Goal: Information Seeking & Learning: Learn about a topic

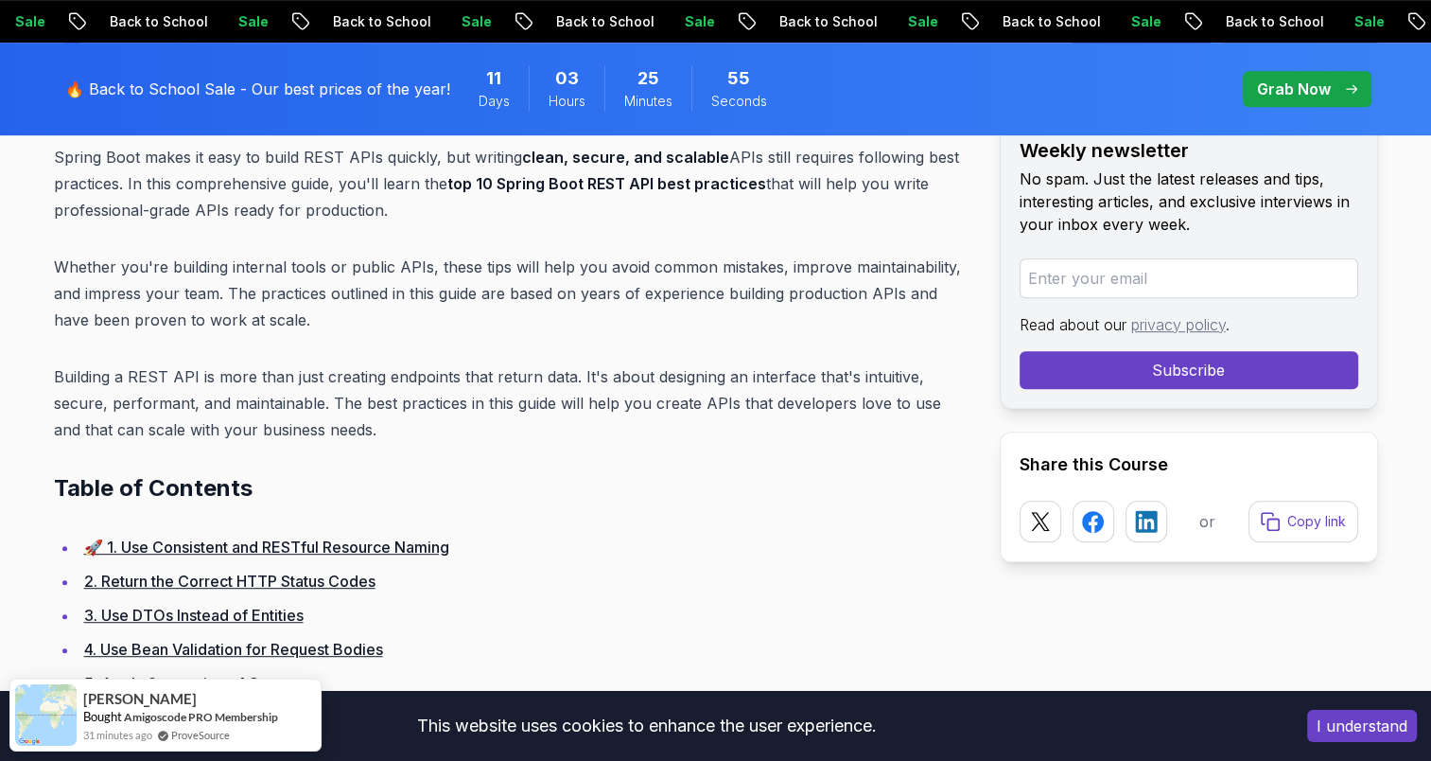
scroll to position [946, 0]
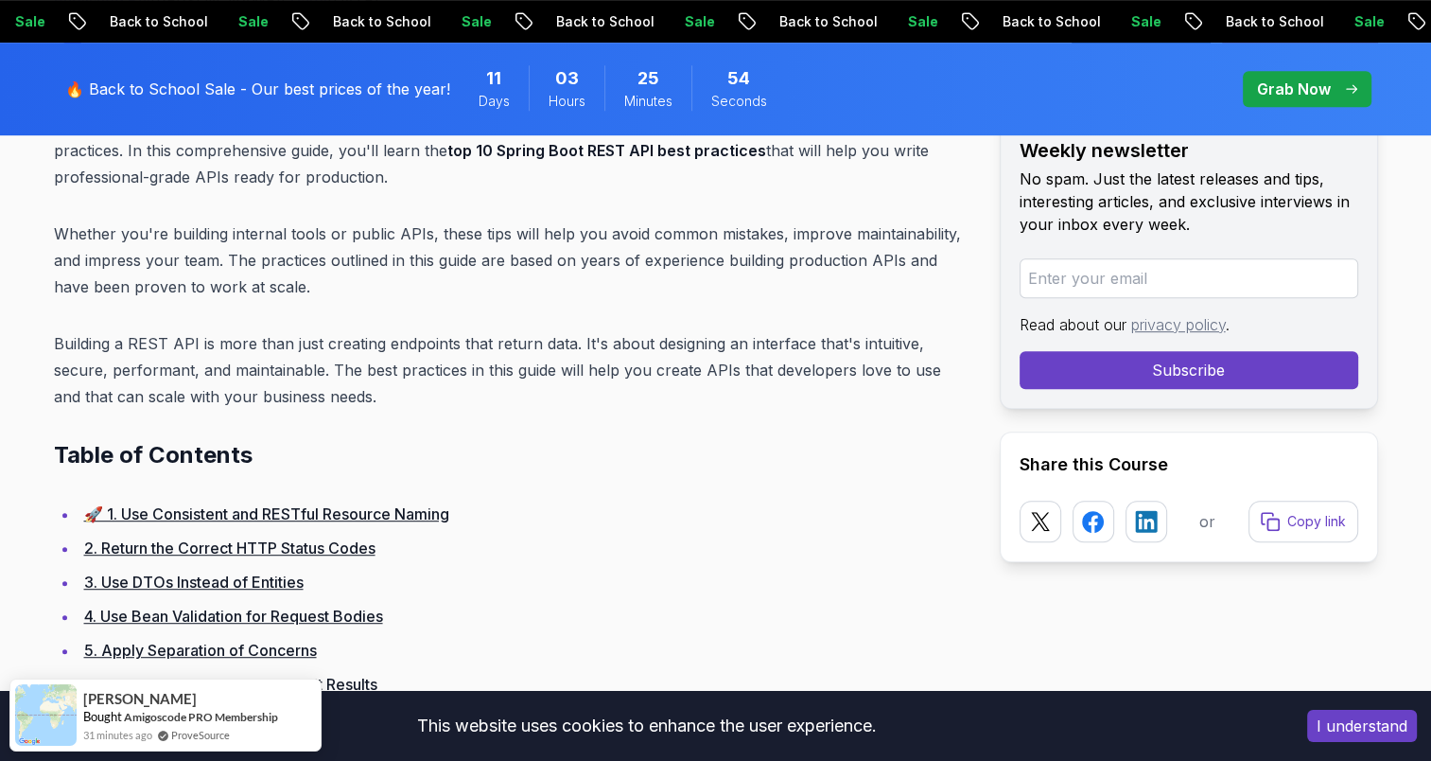
click at [1329, 725] on button "I understand" at bounding box center [1362, 726] width 110 height 32
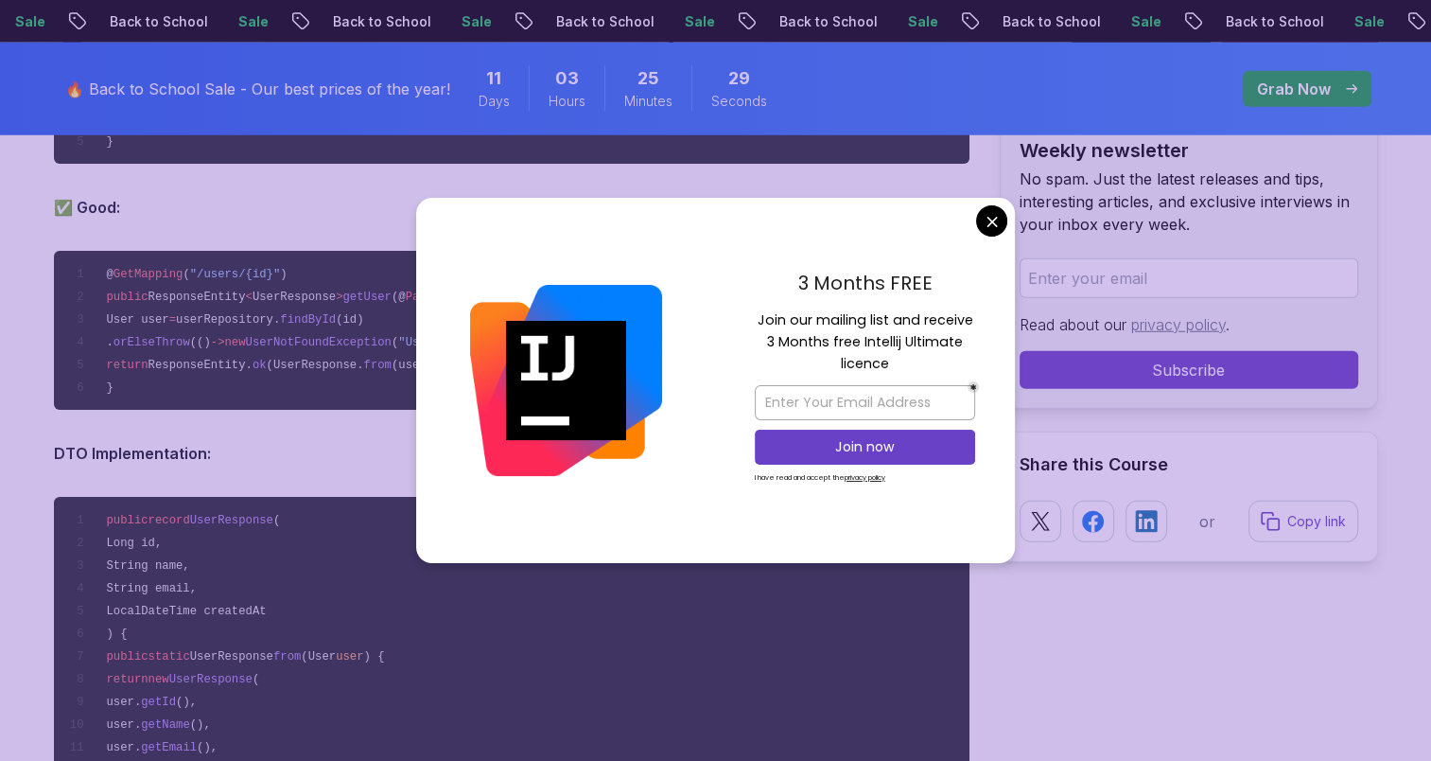
scroll to position [5109, 0]
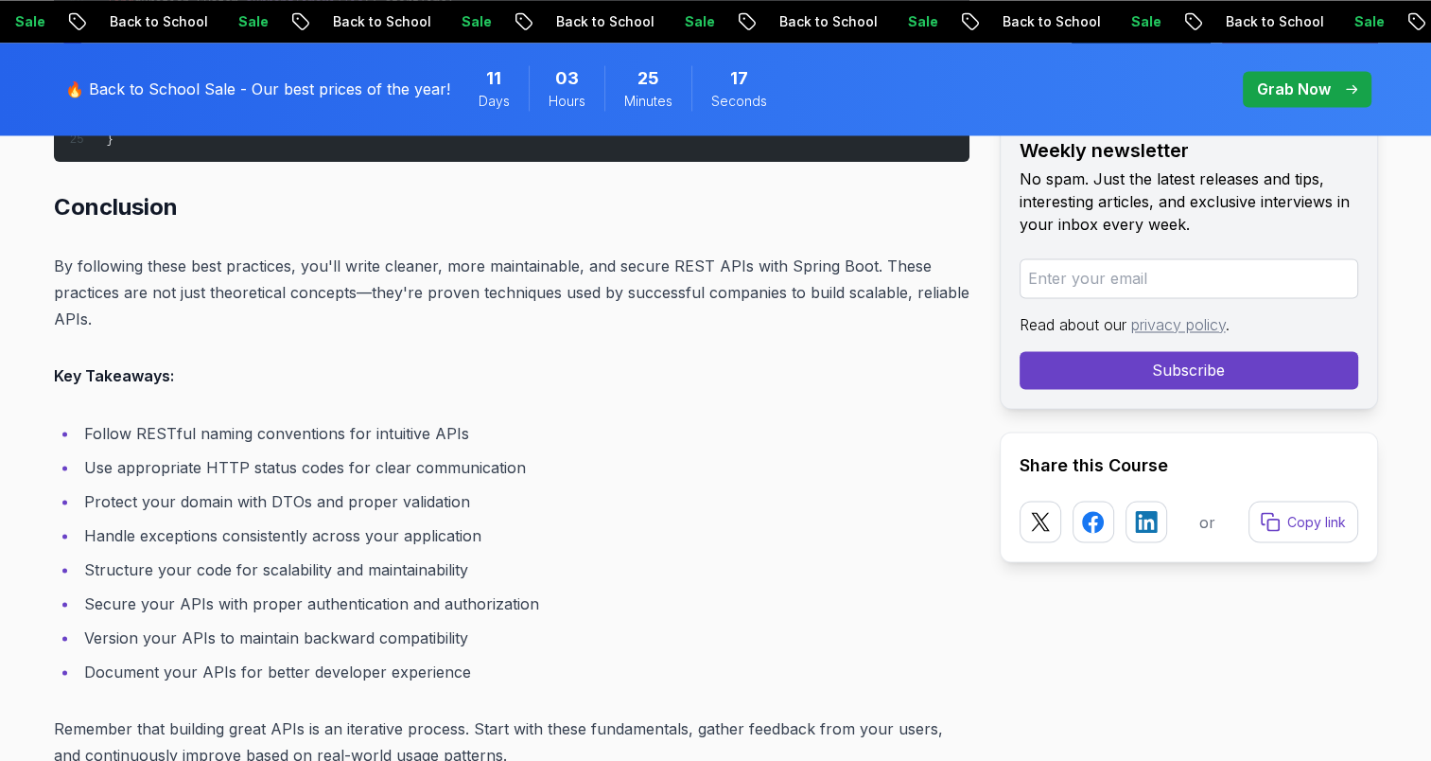
scroll to position [24669, 0]
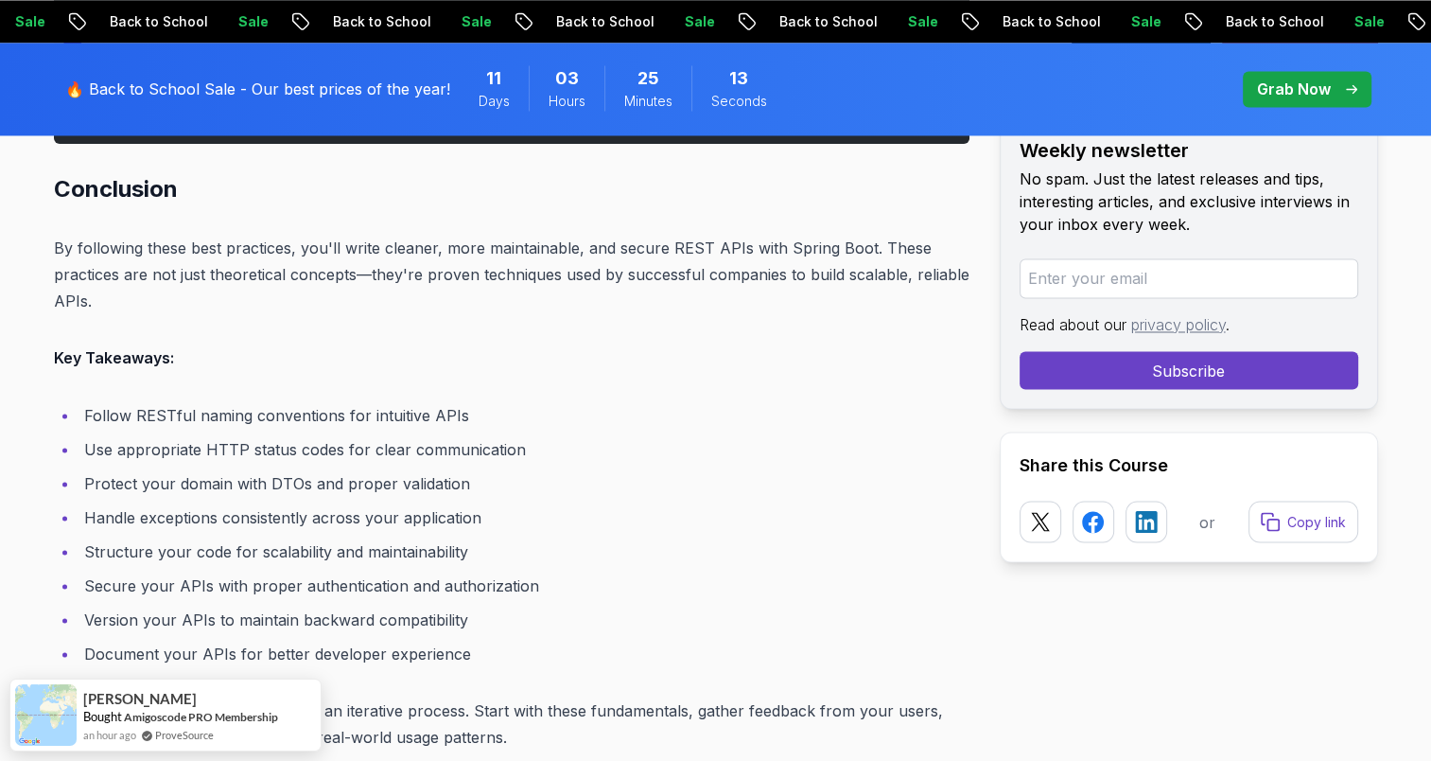
click at [669, 235] on p "By following these best practices, you'll write cleaner, more maintainable, and…" at bounding box center [512, 274] width 916 height 79
drag, startPoint x: 669, startPoint y: 233, endPoint x: 590, endPoint y: 272, distance: 87.6
click at [590, 272] on p "By following these best practices, you'll write cleaner, more maintainable, and…" at bounding box center [512, 274] width 916 height 79
drag, startPoint x: 590, startPoint y: 272, endPoint x: 761, endPoint y: 260, distance: 170.7
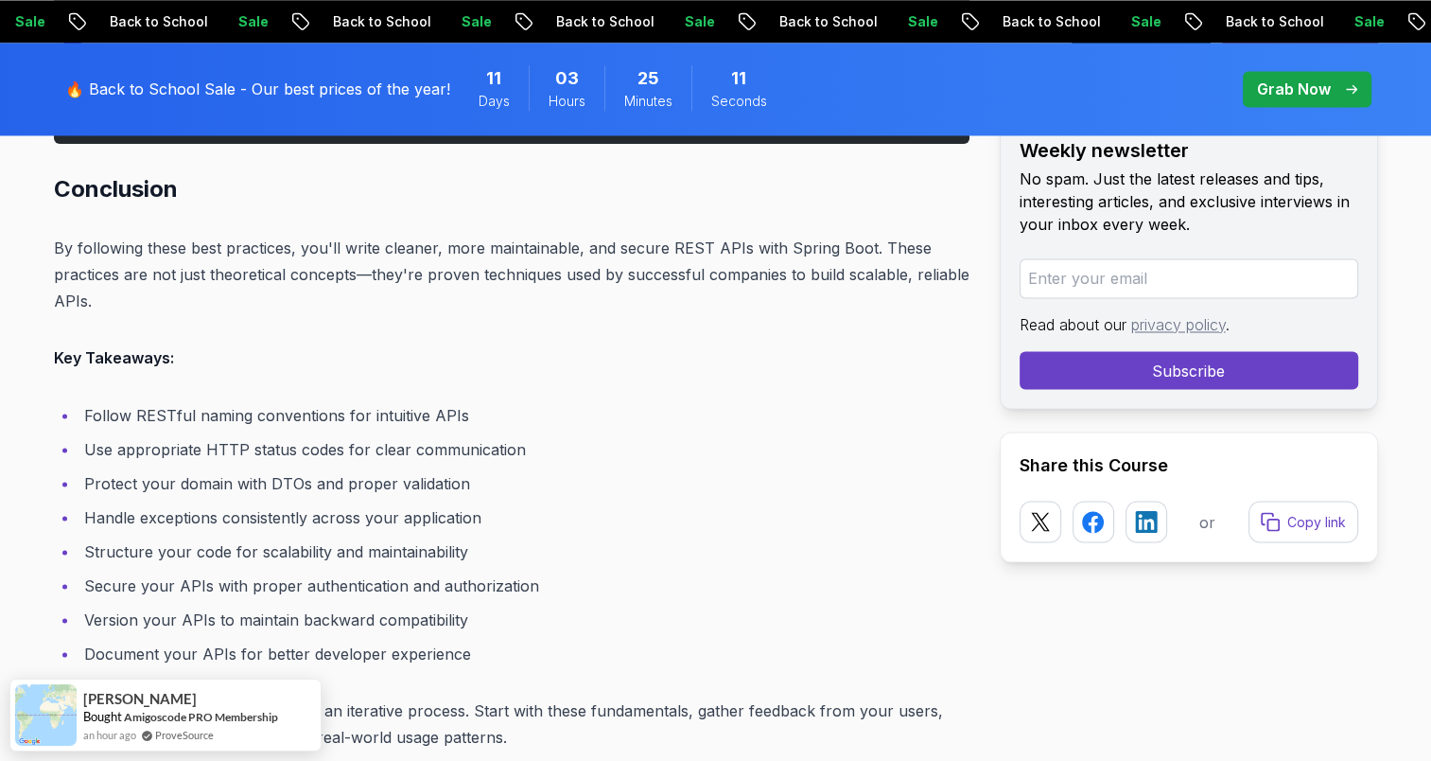
click at [761, 260] on p "By following these best practices, you'll write cleaner, more maintainable, and…" at bounding box center [512, 274] width 916 height 79
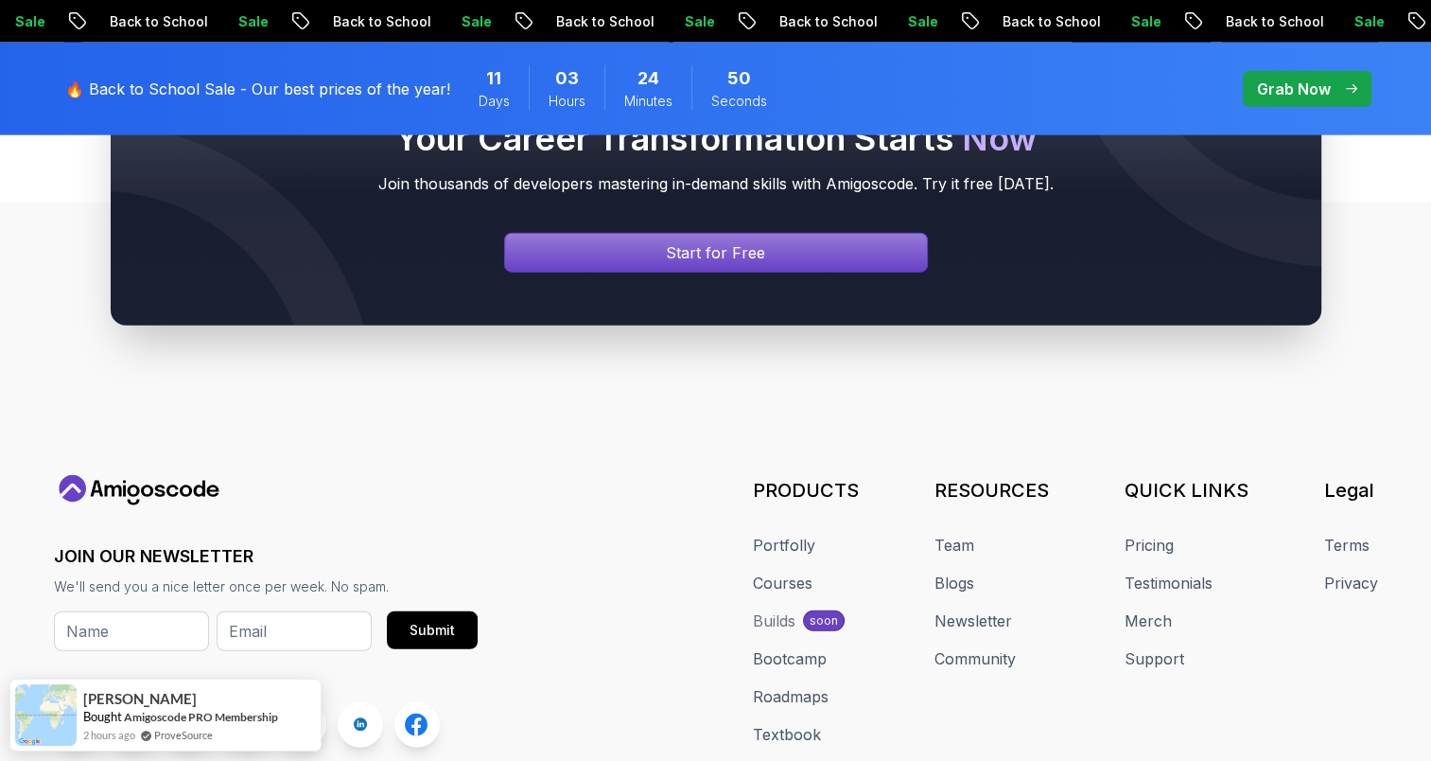
scroll to position [25993, 0]
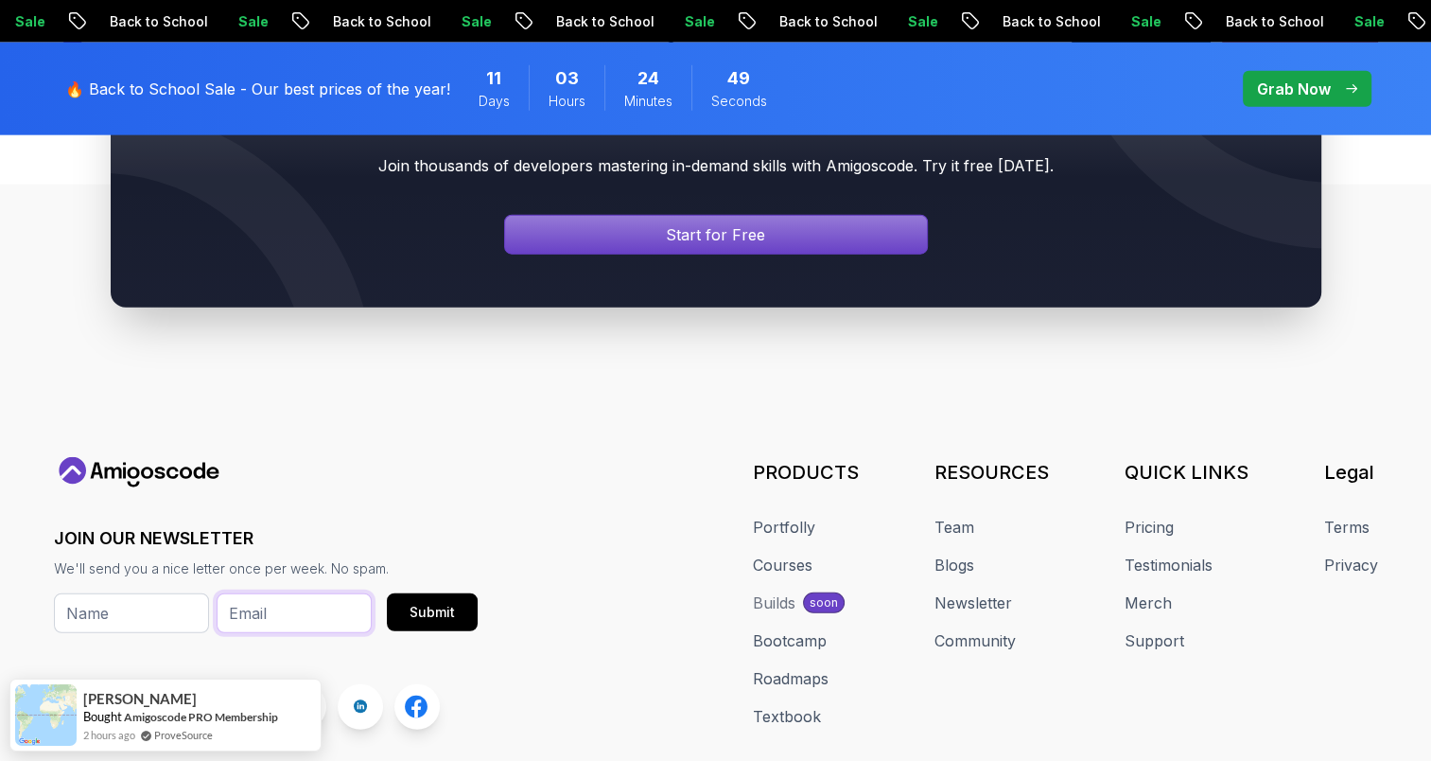
click at [284, 597] on input "email" at bounding box center [294, 613] width 155 height 40
click at [34, 295] on div "Your Career Transformation Starts Now Join thousands of developers mastering in…" at bounding box center [715, 177] width 1431 height 441
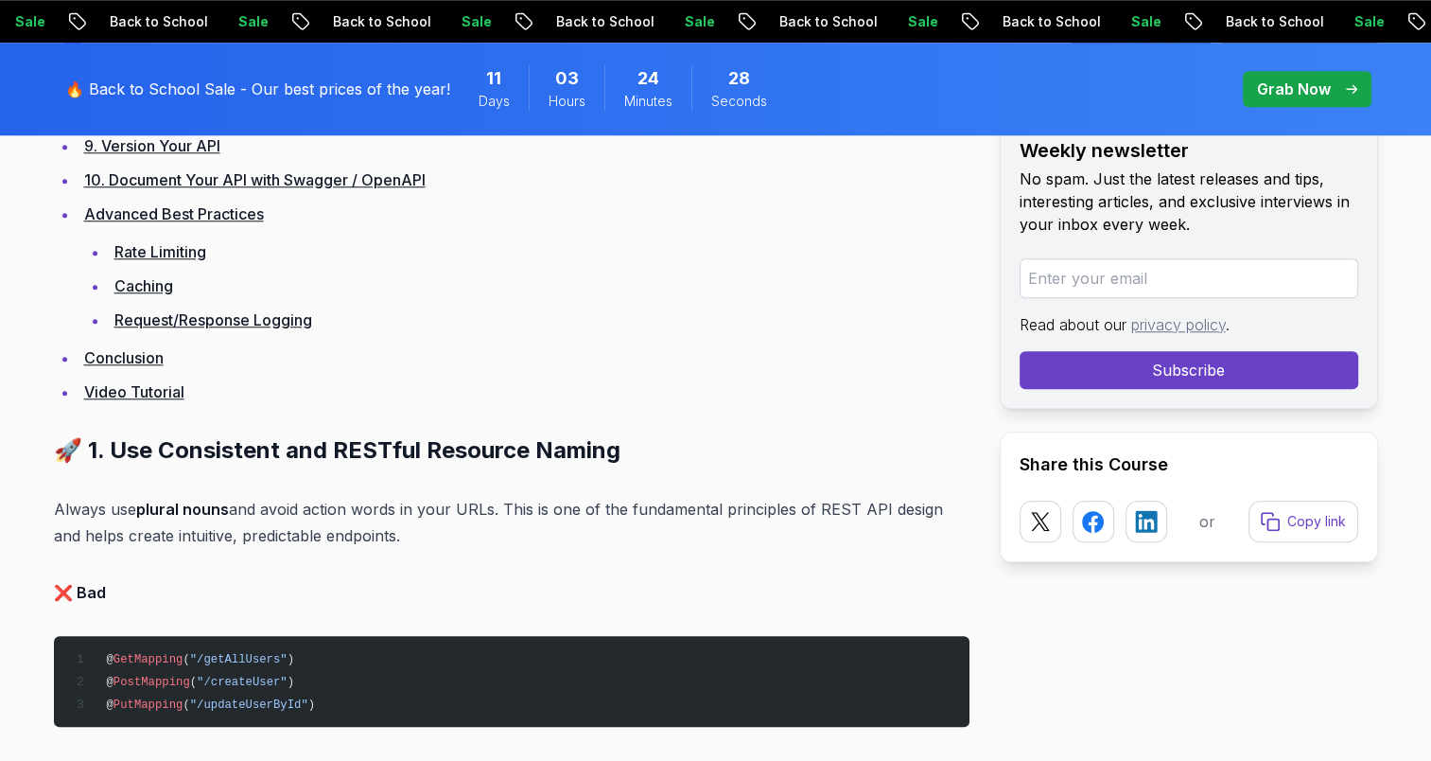
scroll to position [1208, 0]
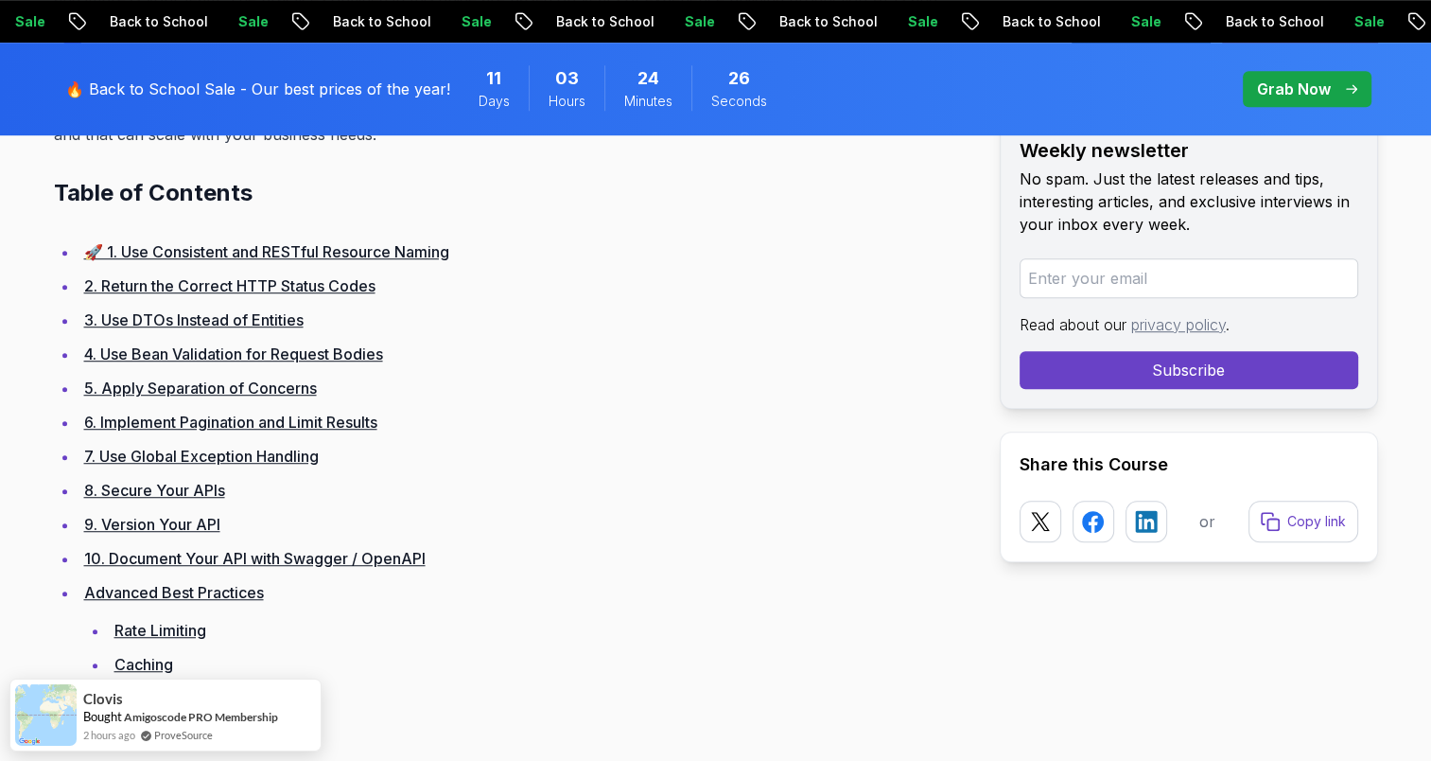
click at [317, 244] on link "🚀 1. Use Consistent and RESTful Resource Naming" at bounding box center [266, 251] width 365 height 19
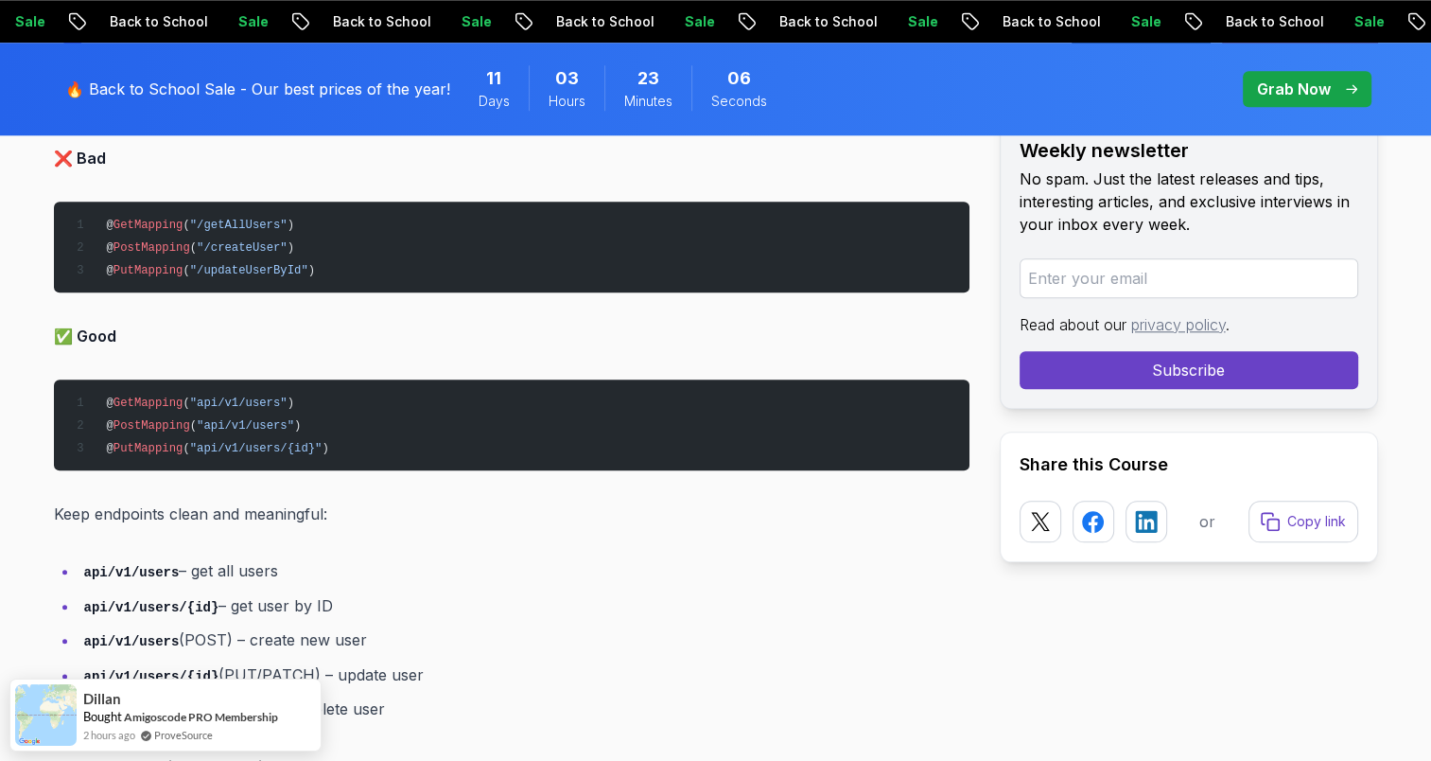
scroll to position [2115, 0]
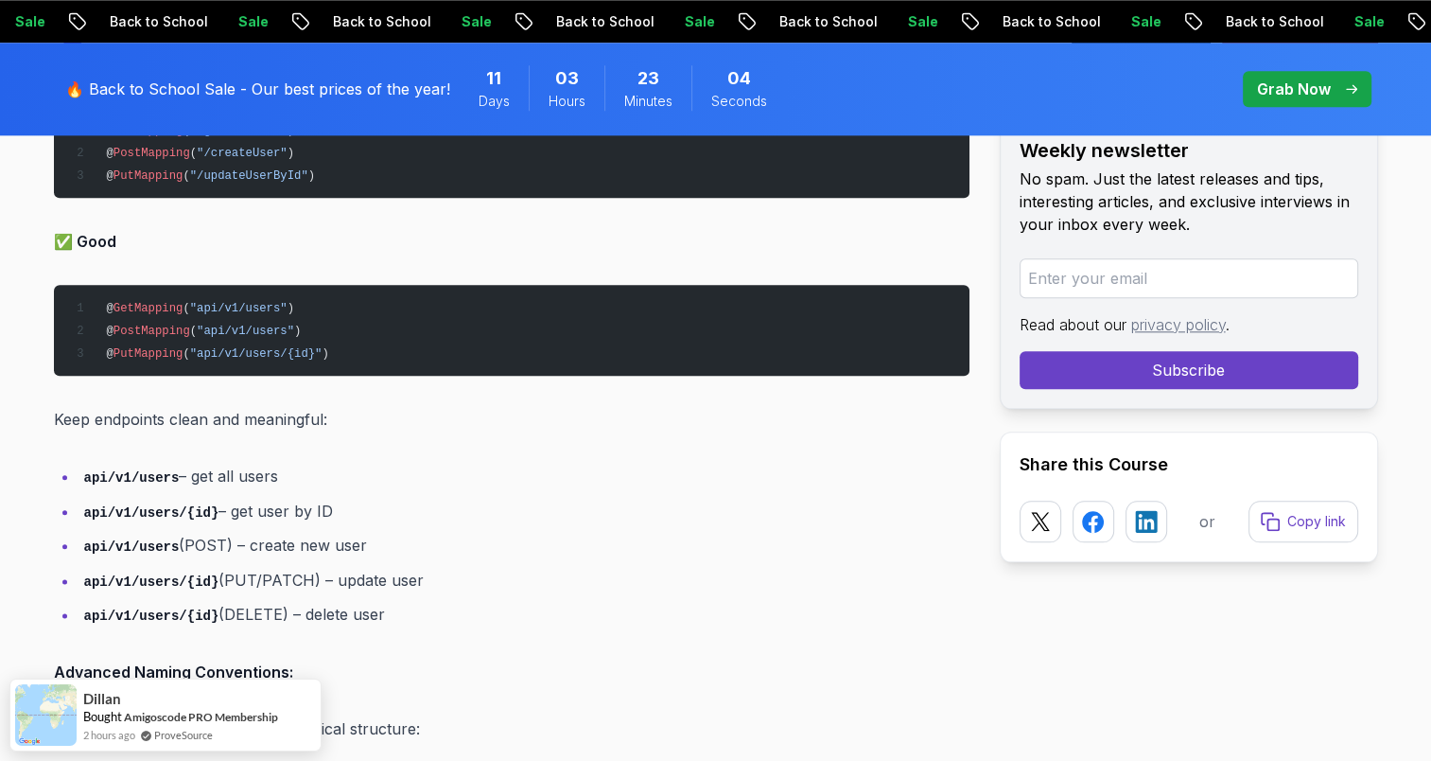
drag, startPoint x: 305, startPoint y: 478, endPoint x: 71, endPoint y: 481, distance: 233.7
click at [71, 481] on ul "api/v1/users – get all users api/v1/users/{id} – get user by ID api/v1/users (P…" at bounding box center [512, 546] width 916 height 166
drag, startPoint x: 71, startPoint y: 481, endPoint x: 176, endPoint y: 541, distance: 121.2
click at [176, 541] on li "api/v1/users (POST) – create new user" at bounding box center [524, 545] width 891 height 27
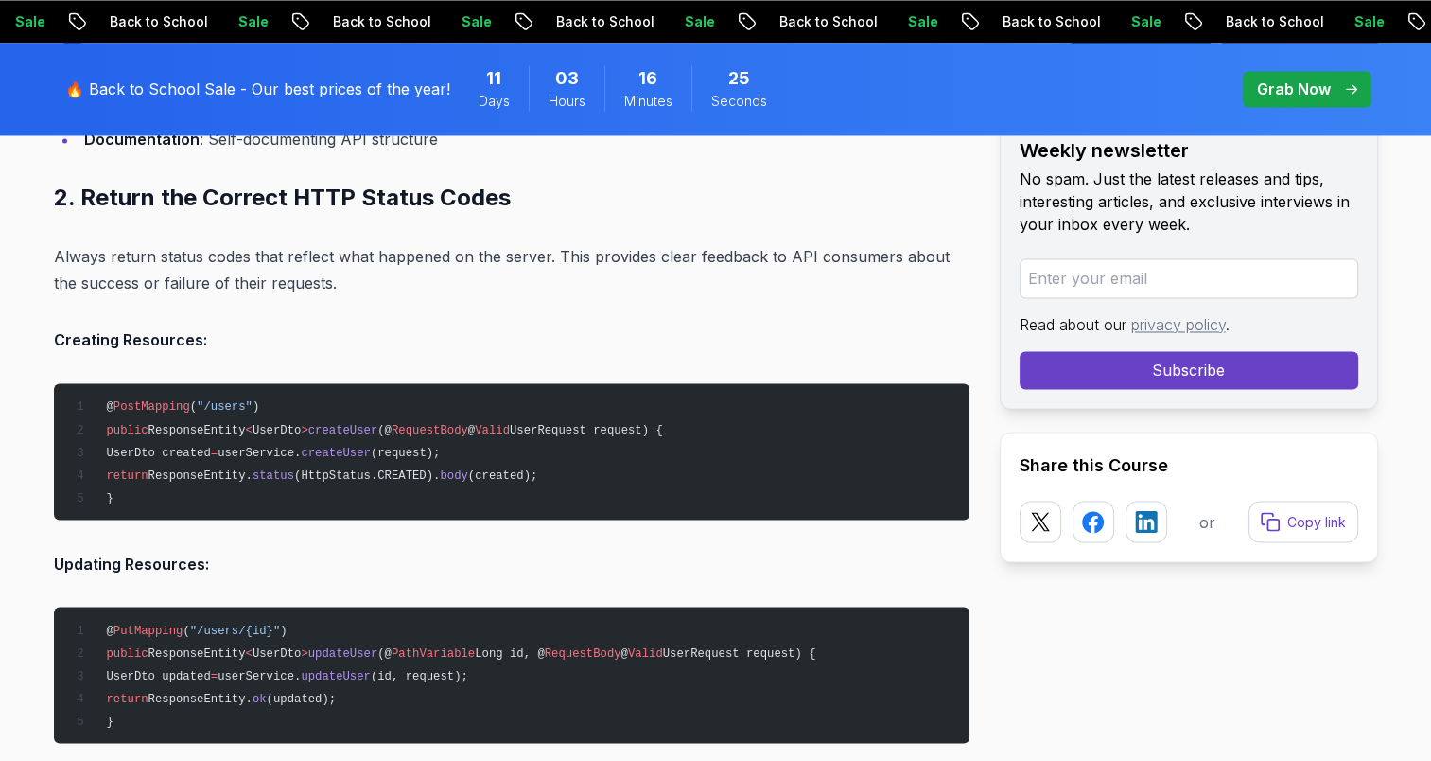
scroll to position [3156, 0]
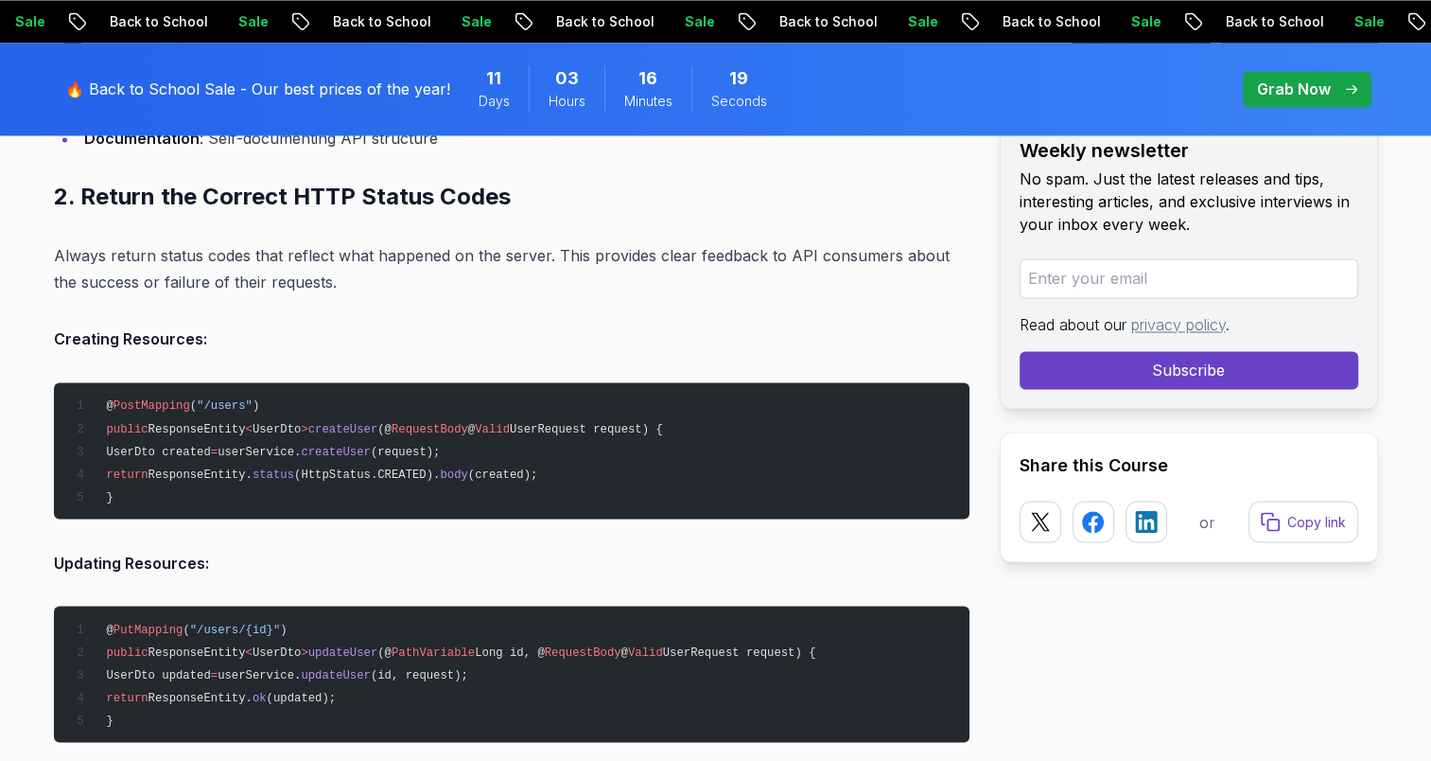
click at [294, 473] on span "status" at bounding box center [274, 473] width 42 height 13
drag, startPoint x: 296, startPoint y: 473, endPoint x: 388, endPoint y: 482, distance: 92.3
click at [388, 482] on pre "@ PostMapping ( "/users" ) public ResponseEntity < UserDto > createUser (@ Requ…" at bounding box center [512, 450] width 916 height 136
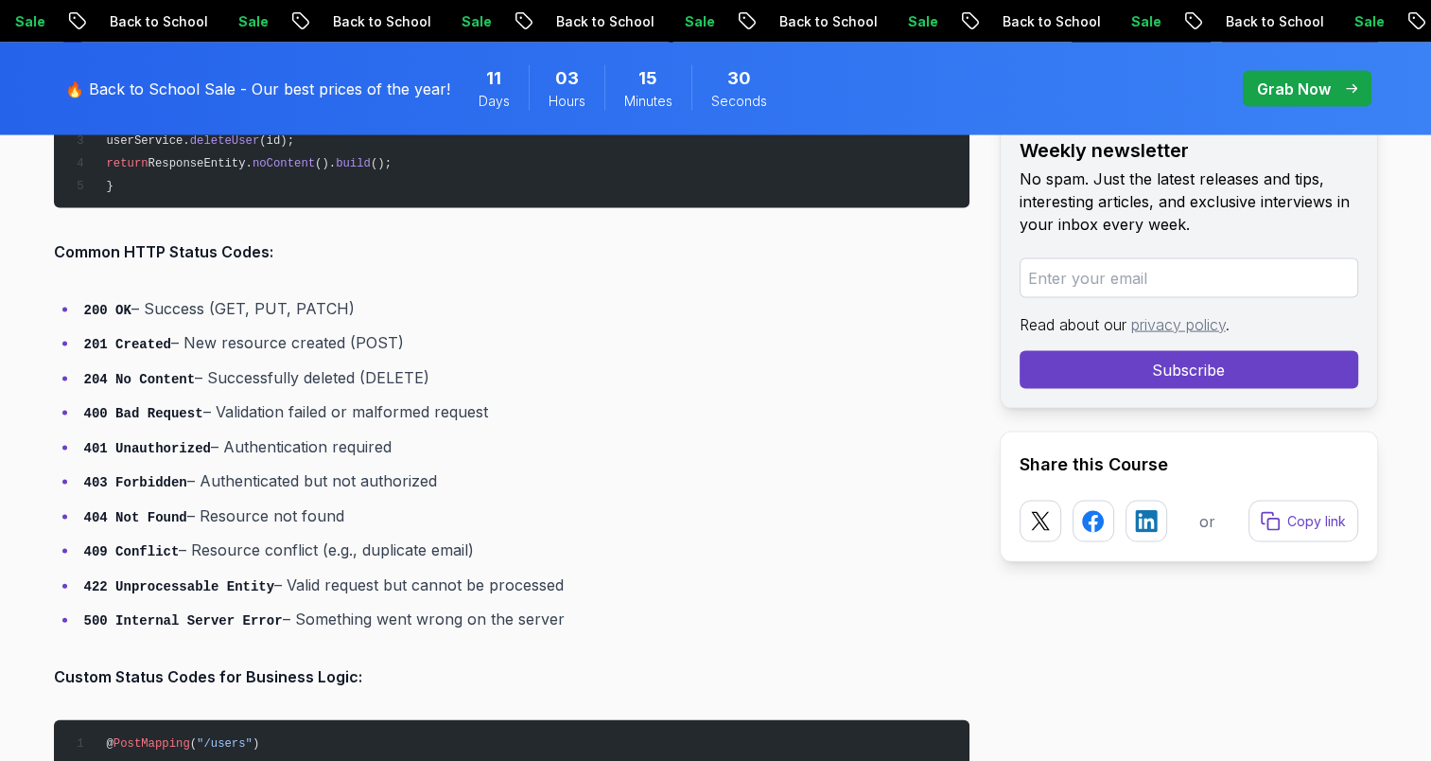
scroll to position [4197, 0]
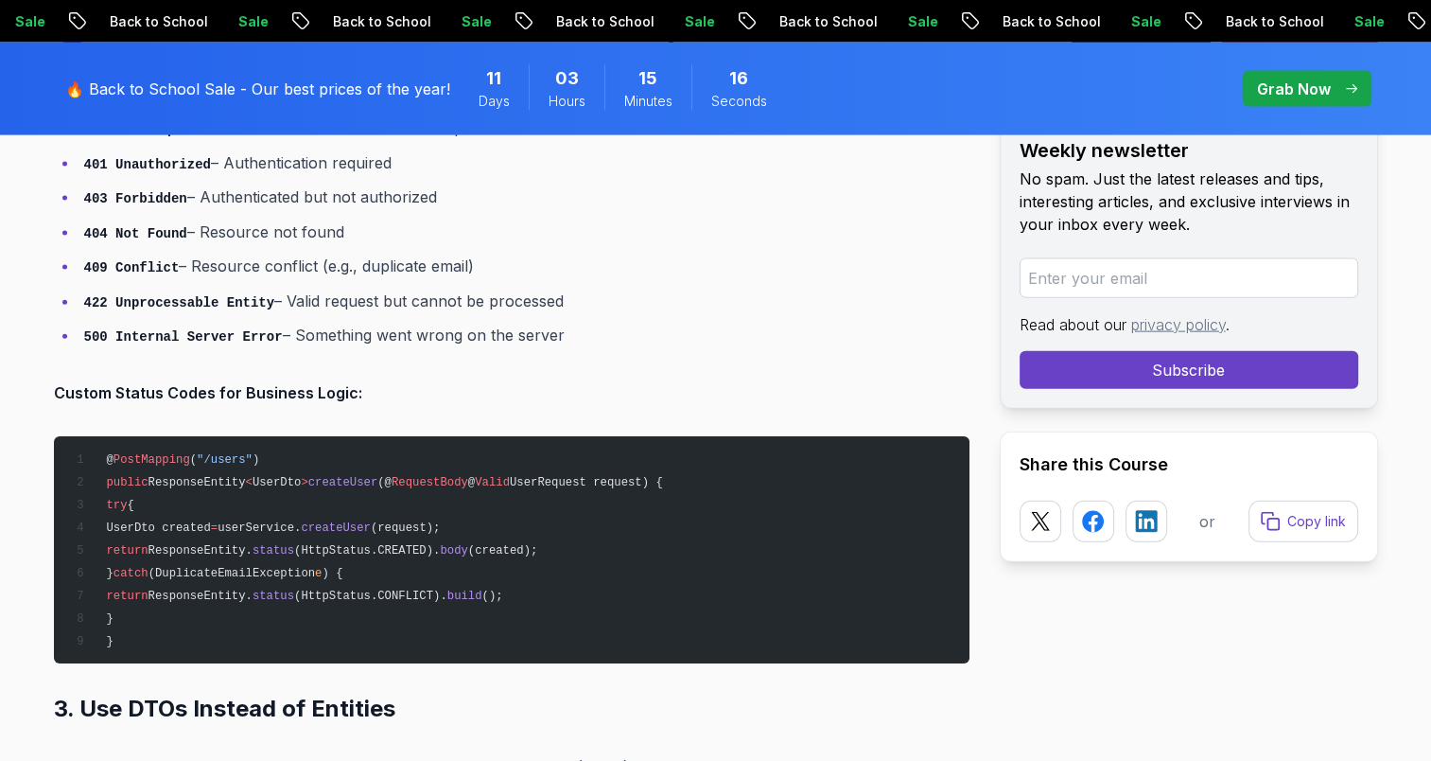
click at [223, 567] on span "(DuplicateEmailException" at bounding box center [232, 573] width 167 height 13
drag, startPoint x: 223, startPoint y: 564, endPoint x: 360, endPoint y: 600, distance: 140.9
click at [360, 600] on pre "@ PostMapping ( "/users" ) public ResponseEntity < UserDto > createUser (@ Requ…" at bounding box center [512, 549] width 916 height 227
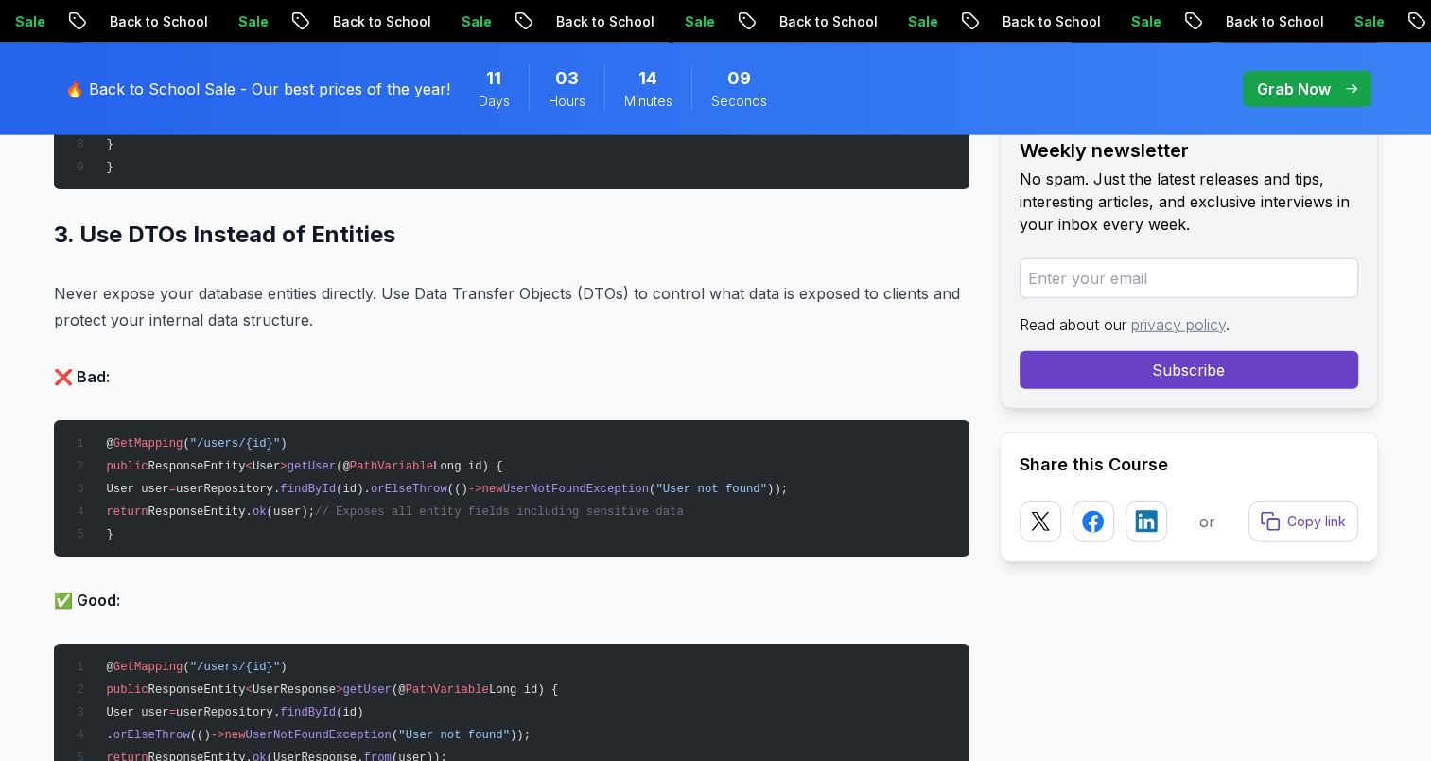
scroll to position [4670, 0]
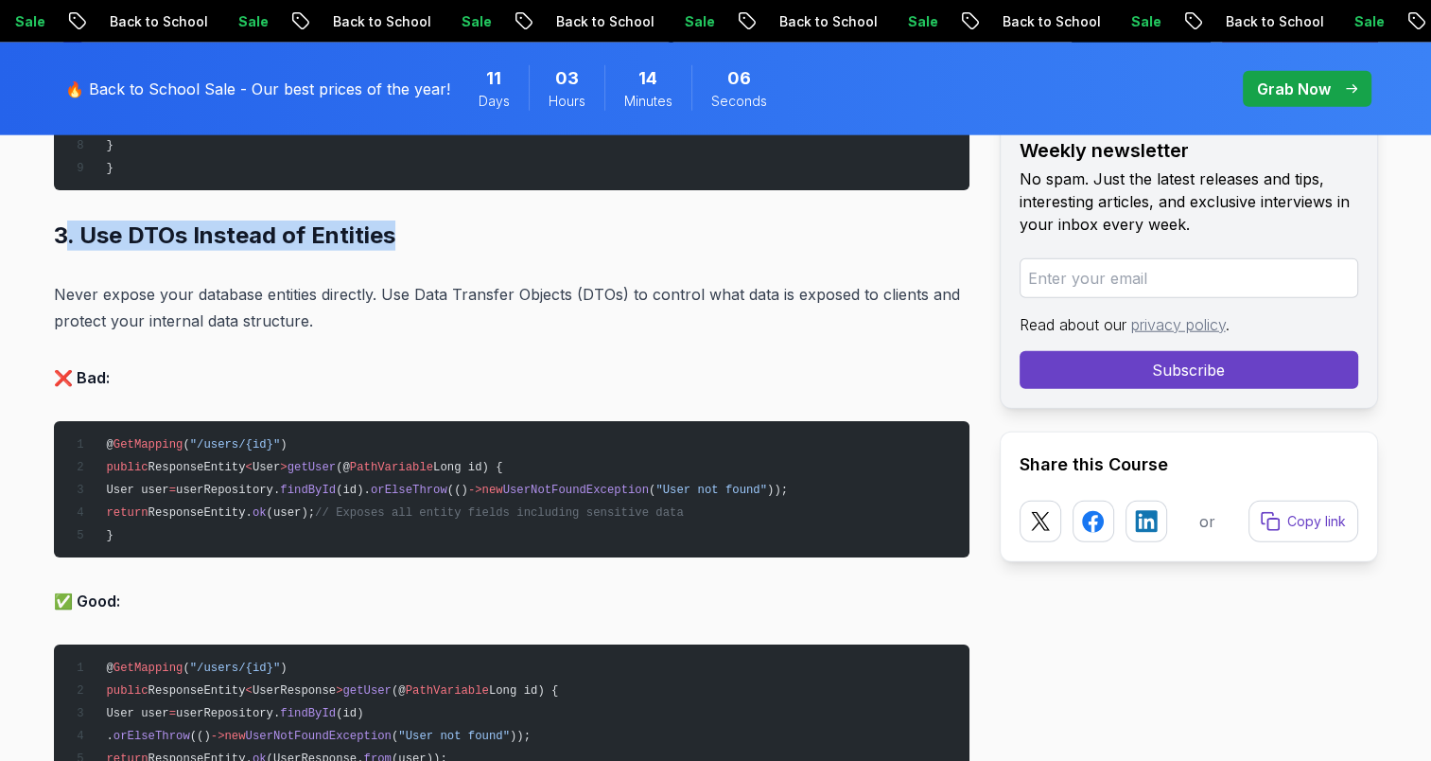
drag, startPoint x: 420, startPoint y: 231, endPoint x: 68, endPoint y: 231, distance: 351.9
click at [68, 231] on h2 "3. Use DTOs Instead of Entities" at bounding box center [512, 235] width 916 height 30
drag, startPoint x: 68, startPoint y: 231, endPoint x: 105, endPoint y: 290, distance: 70.1
click at [105, 290] on p "Never expose your database entities directly. Use Data Transfer Objects (DTOs) …" at bounding box center [512, 307] width 916 height 53
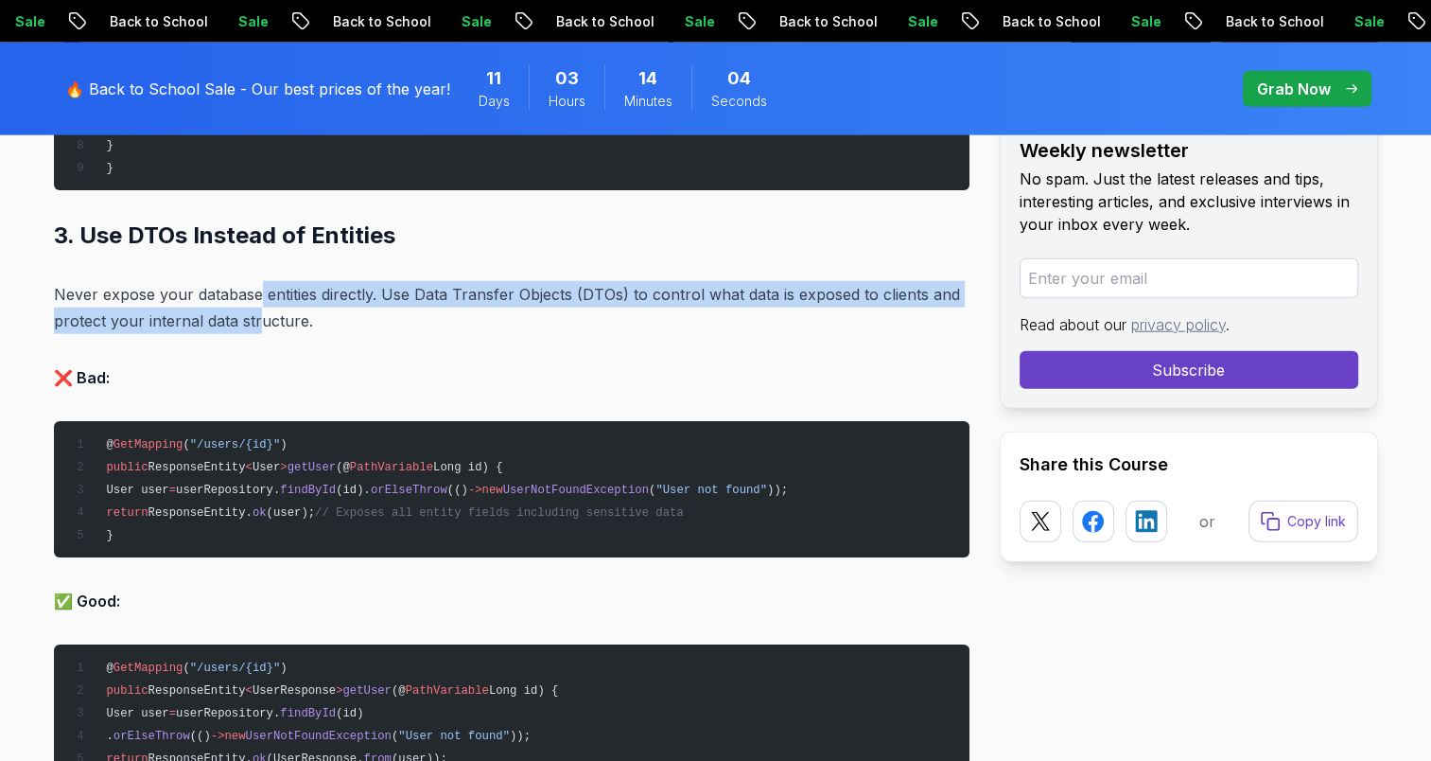
drag, startPoint x: 105, startPoint y: 290, endPoint x: 255, endPoint y: 299, distance: 150.7
click at [255, 299] on p "Never expose your database entities directly. Use Data Transfer Objects (DTOs) …" at bounding box center [512, 307] width 916 height 53
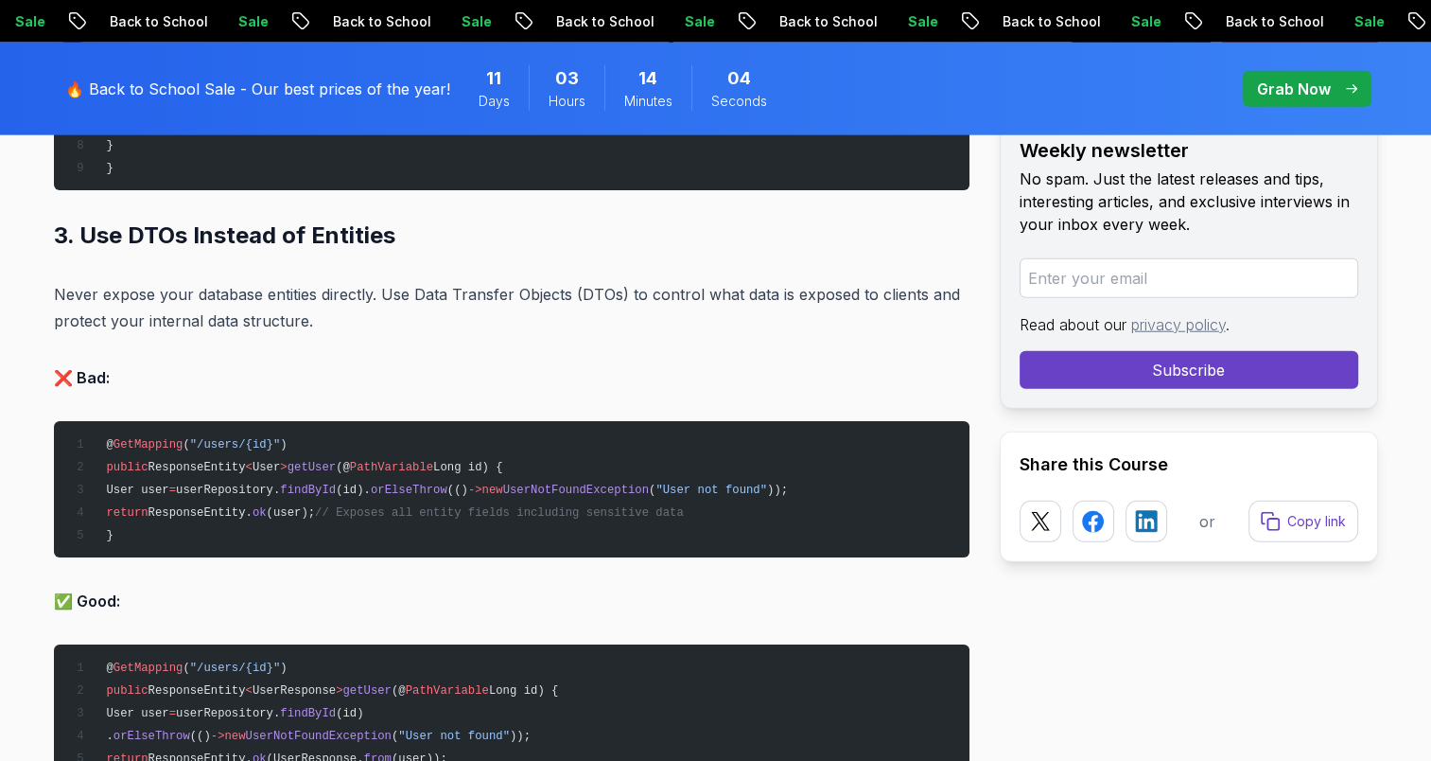
drag, startPoint x: 255, startPoint y: 299, endPoint x: 339, endPoint y: 324, distance: 87.1
click at [339, 324] on p "Never expose your database entities directly. Use Data Transfer Objects (DTOs) …" at bounding box center [512, 307] width 916 height 53
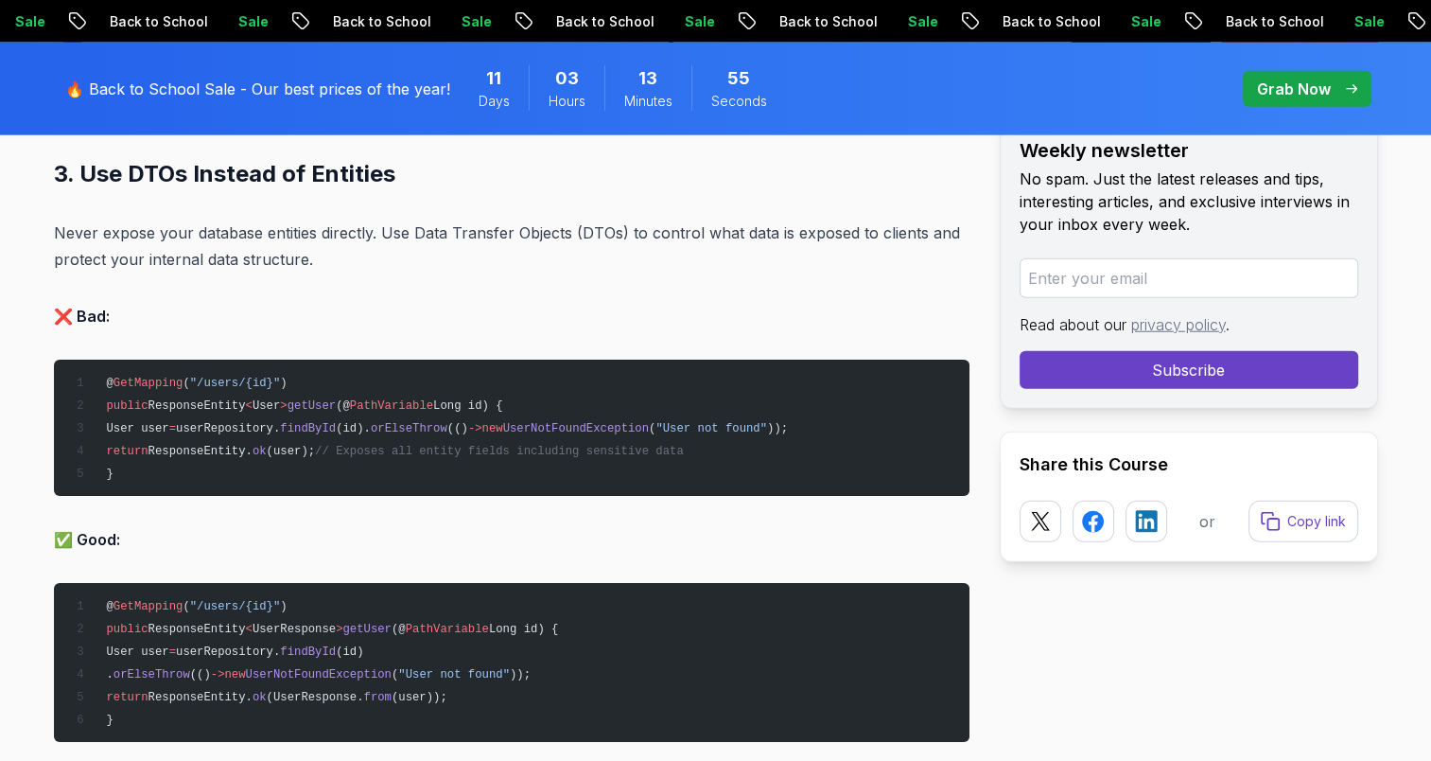
scroll to position [4764, 0]
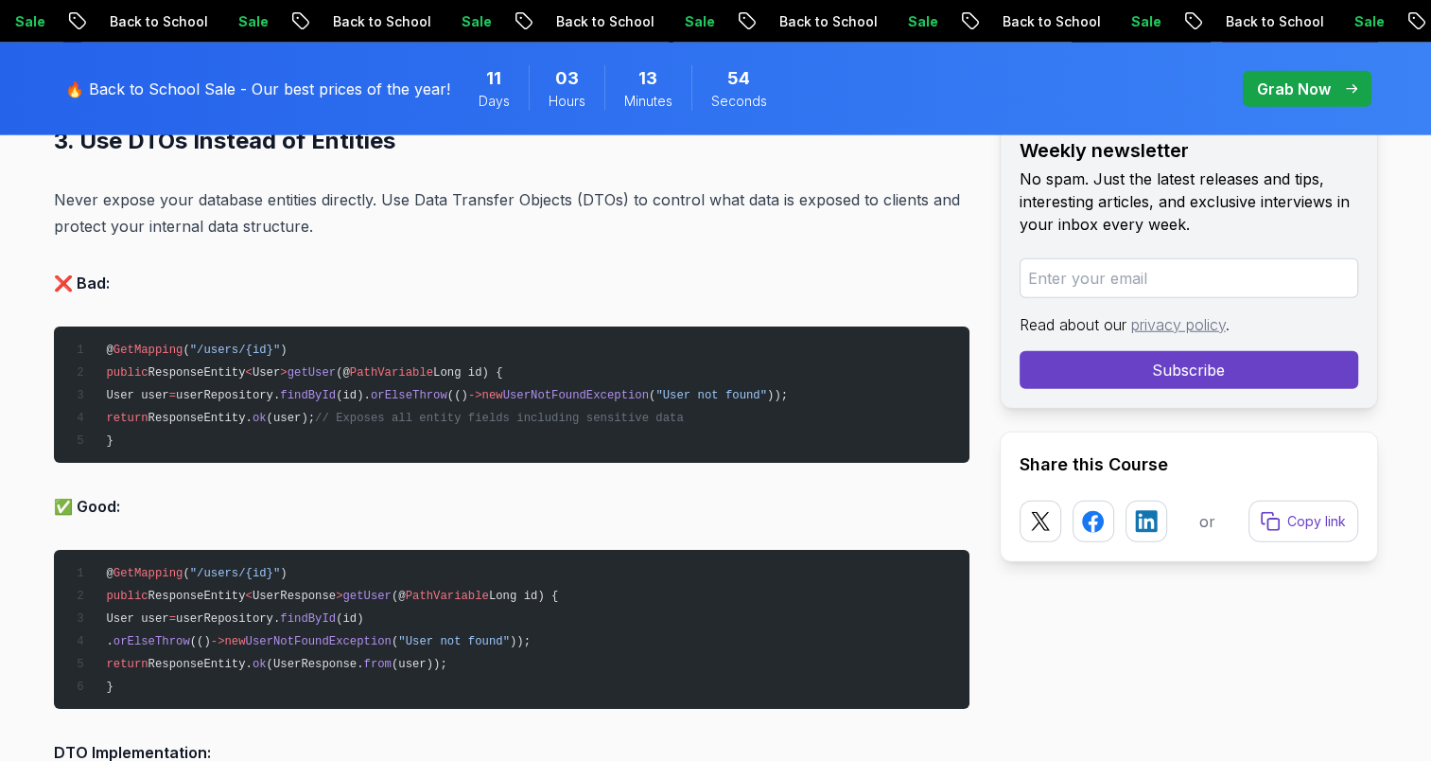
click at [261, 366] on span "User" at bounding box center [266, 372] width 27 height 13
drag, startPoint x: 261, startPoint y: 360, endPoint x: 272, endPoint y: 450, distance: 91.5
click at [272, 450] on pre "@ GetMapping ( "/users/{id}" ) public ResponseEntity < User > getUser (@ PathVa…" at bounding box center [512, 394] width 916 height 136
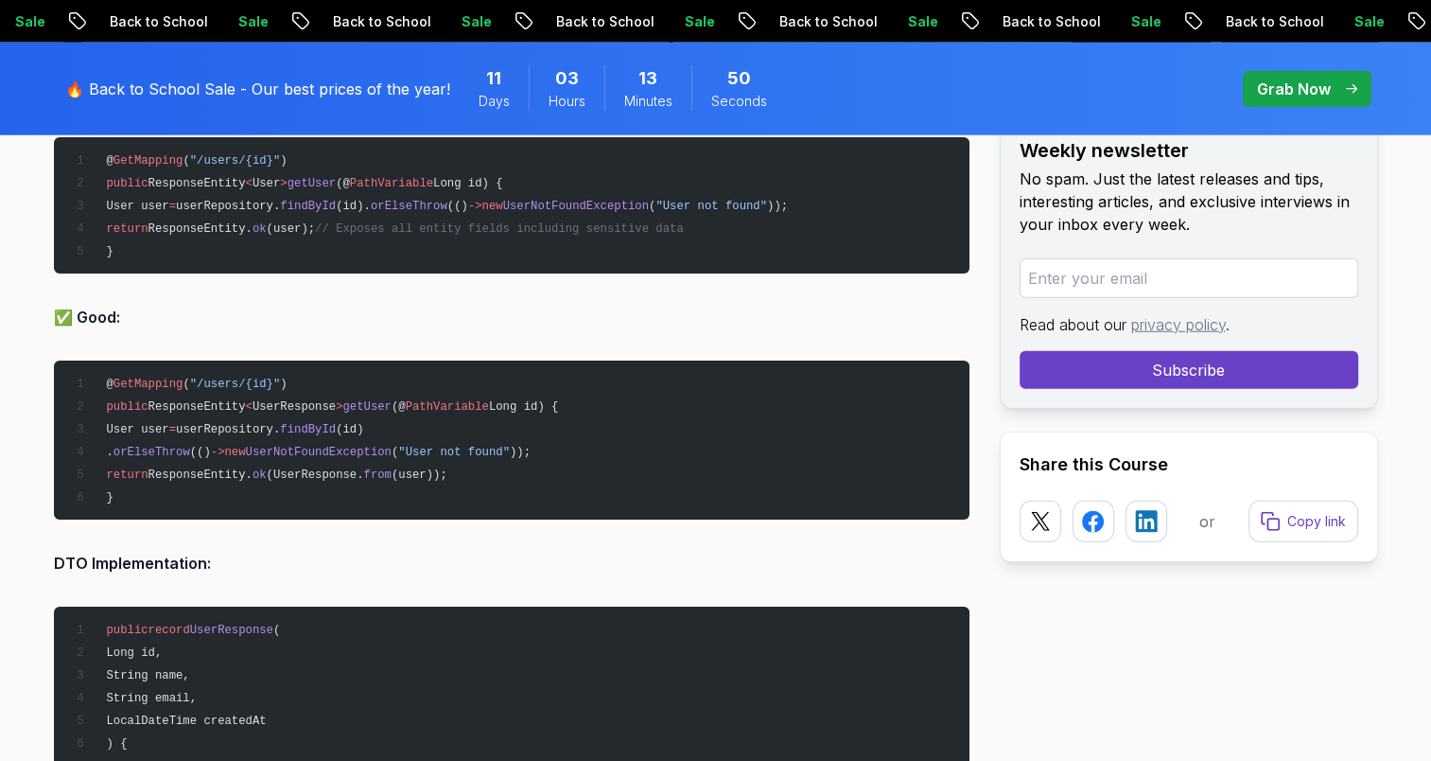
click at [286, 400] on span "UserResponse" at bounding box center [294, 406] width 83 height 13
drag, startPoint x: 286, startPoint y: 397, endPoint x: 257, endPoint y: 468, distance: 76.4
click at [253, 468] on span "ResponseEntity." at bounding box center [201, 474] width 104 height 13
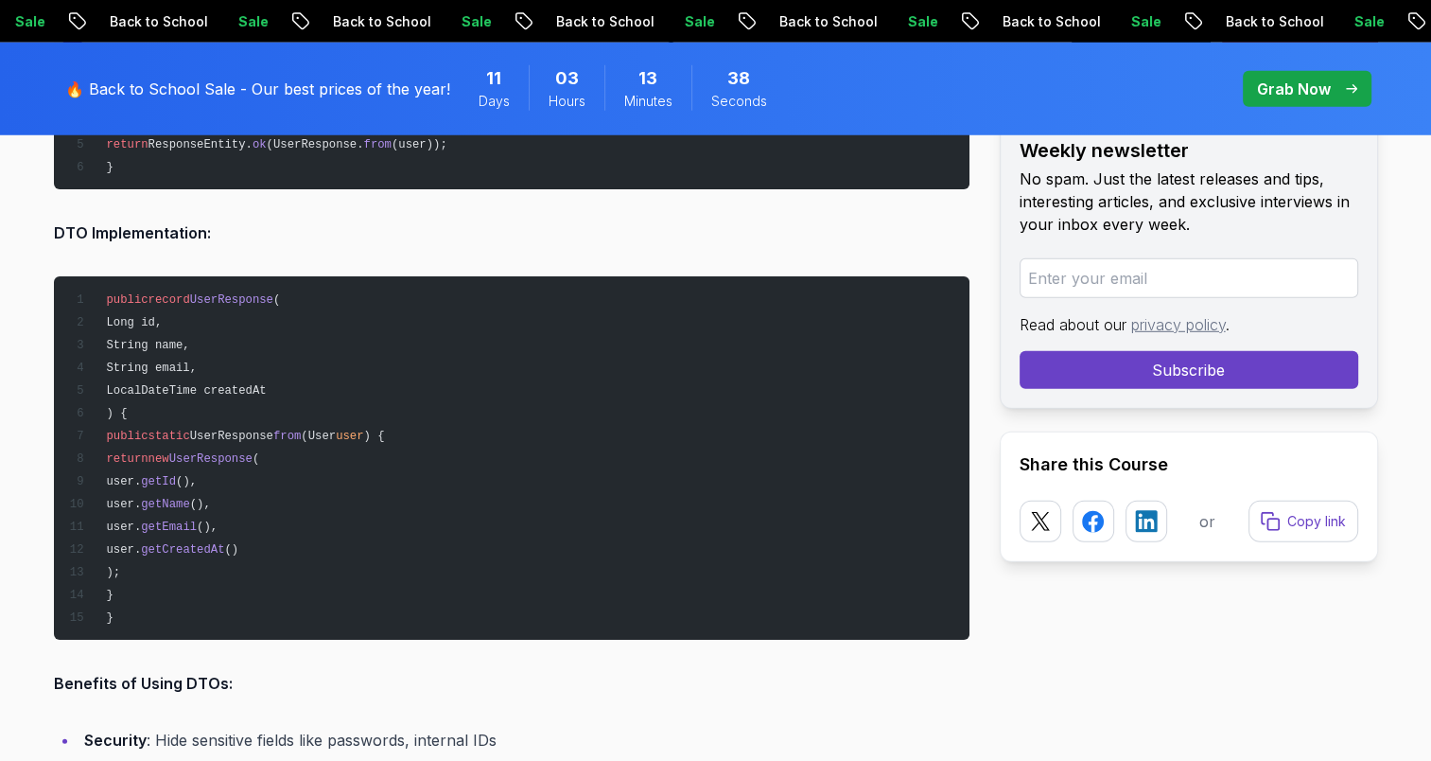
scroll to position [5332, 0]
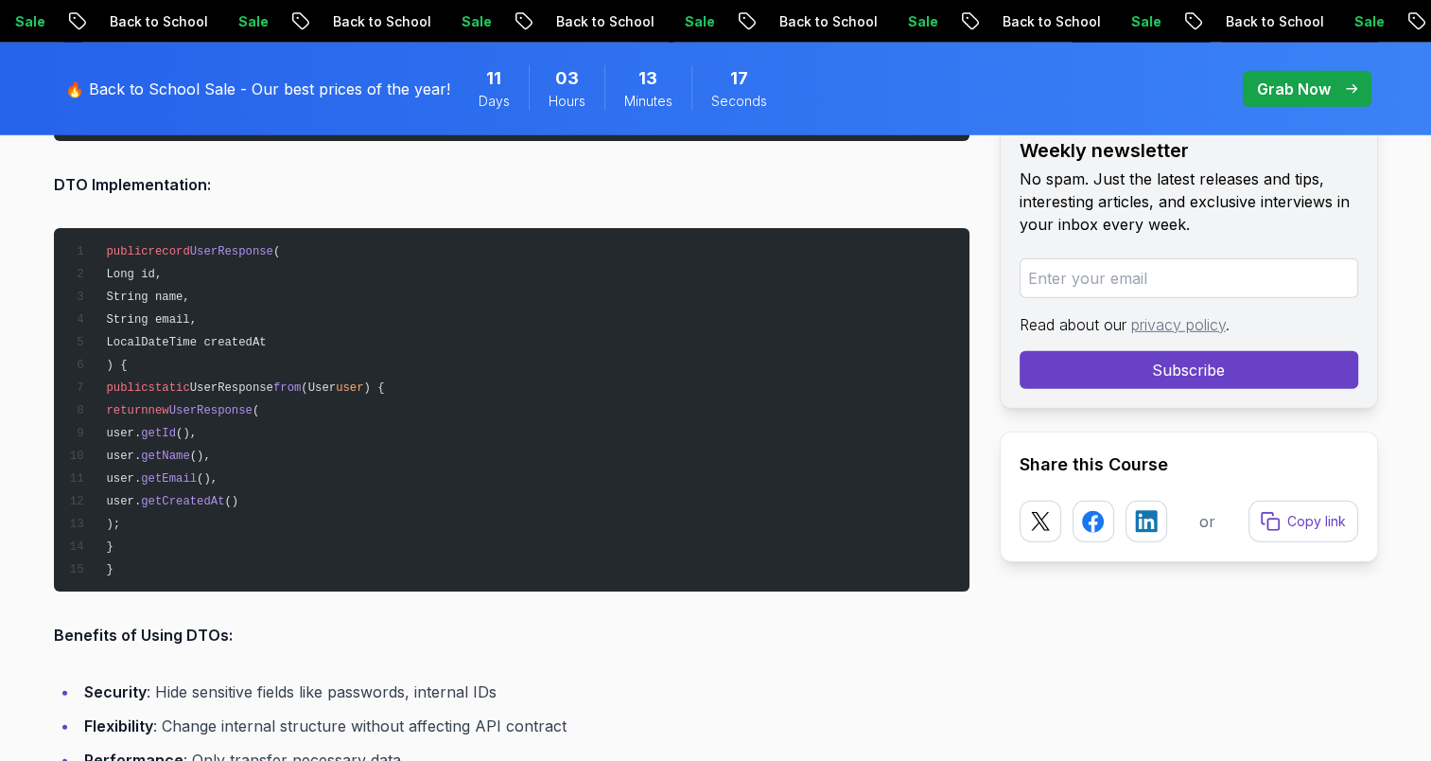
click at [201, 245] on span "UserResponse" at bounding box center [231, 251] width 83 height 13
click at [321, 437] on pre "public record UserResponse ( Long id, String name, String email, LocalDateTime …" at bounding box center [512, 409] width 916 height 363
click at [174, 246] on span "record" at bounding box center [170, 251] width 42 height 13
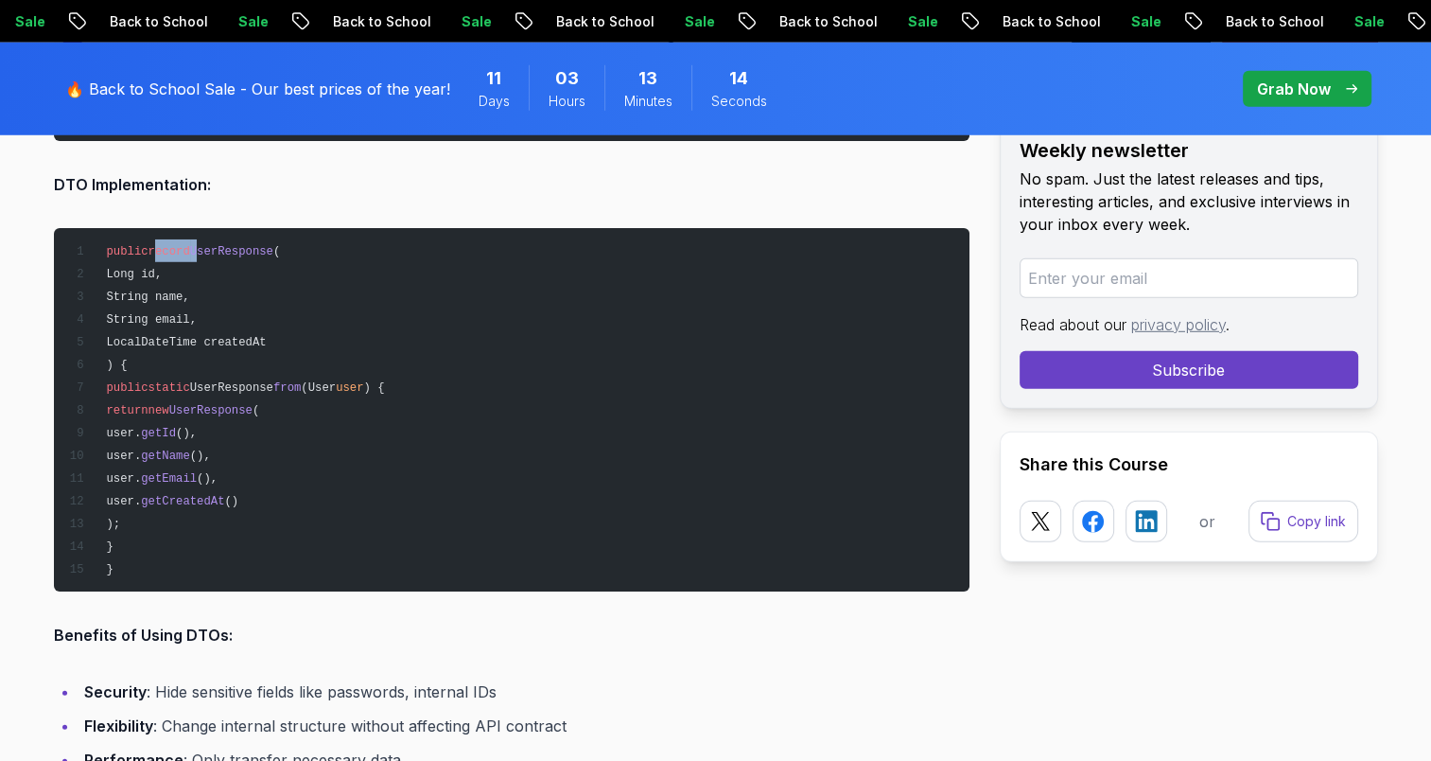
scroll to position [5616, 0]
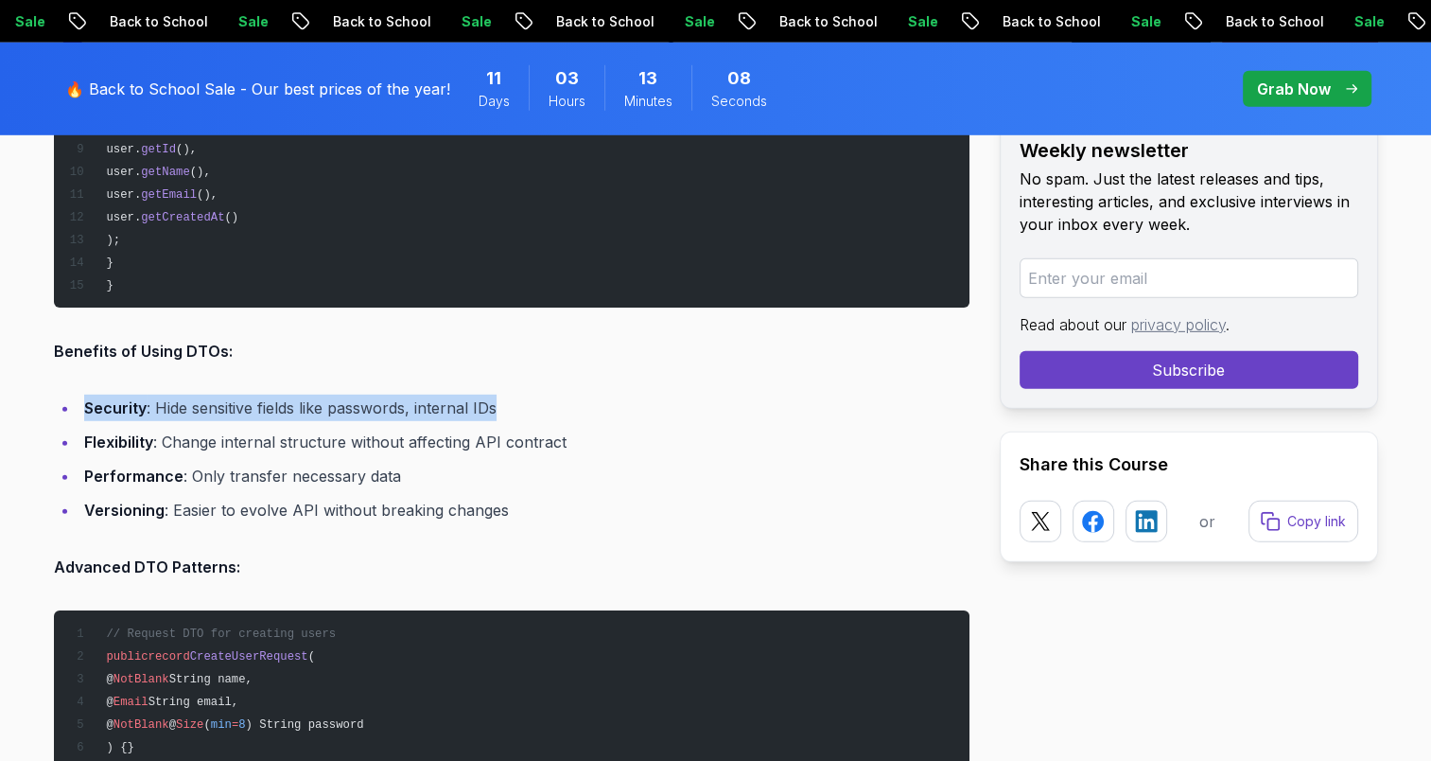
drag, startPoint x: 504, startPoint y: 400, endPoint x: 82, endPoint y: 400, distance: 421.9
click at [82, 400] on li "Security : Hide sensitive fields like passwords, internal IDs" at bounding box center [524, 408] width 891 height 26
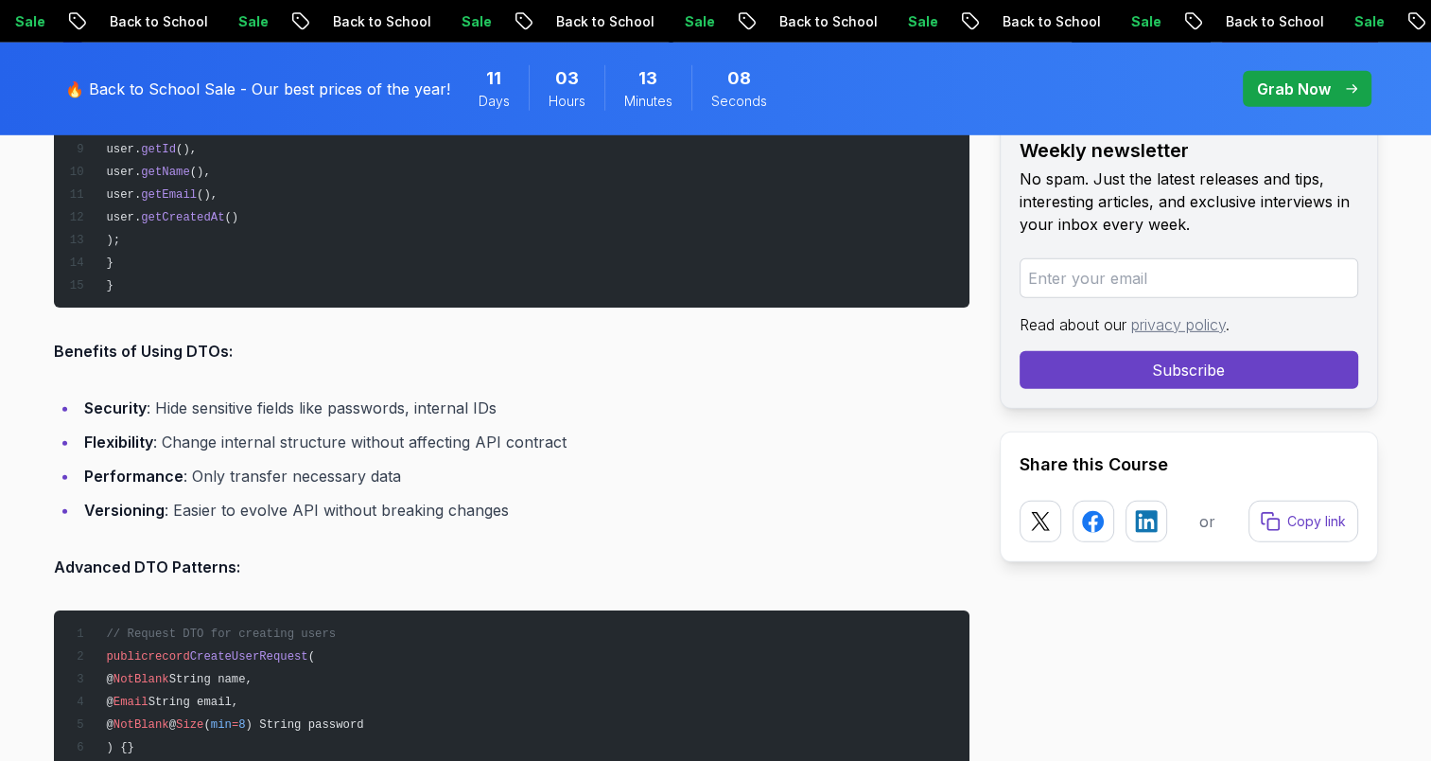
drag, startPoint x: 82, startPoint y: 400, endPoint x: 230, endPoint y: 475, distance: 165.4
click at [230, 475] on li "Performance : Only transfer necessary data" at bounding box center [524, 476] width 891 height 26
click at [325, 473] on li "Performance : Only transfer necessary data" at bounding box center [524, 476] width 891 height 26
drag, startPoint x: 396, startPoint y: 469, endPoint x: 86, endPoint y: 468, distance: 310.3
click at [86, 468] on li "Performance : Only transfer necessary data" at bounding box center [524, 476] width 891 height 26
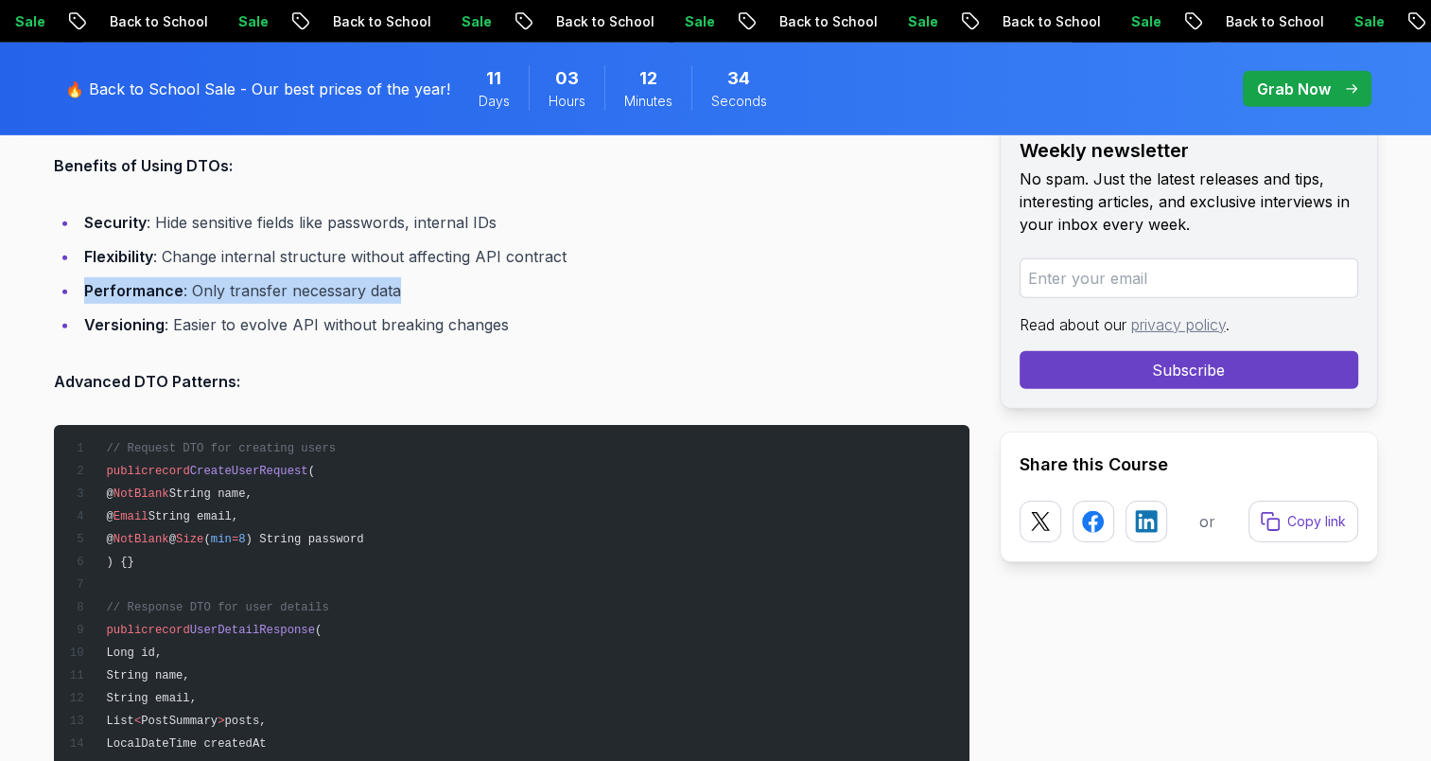
scroll to position [5805, 0]
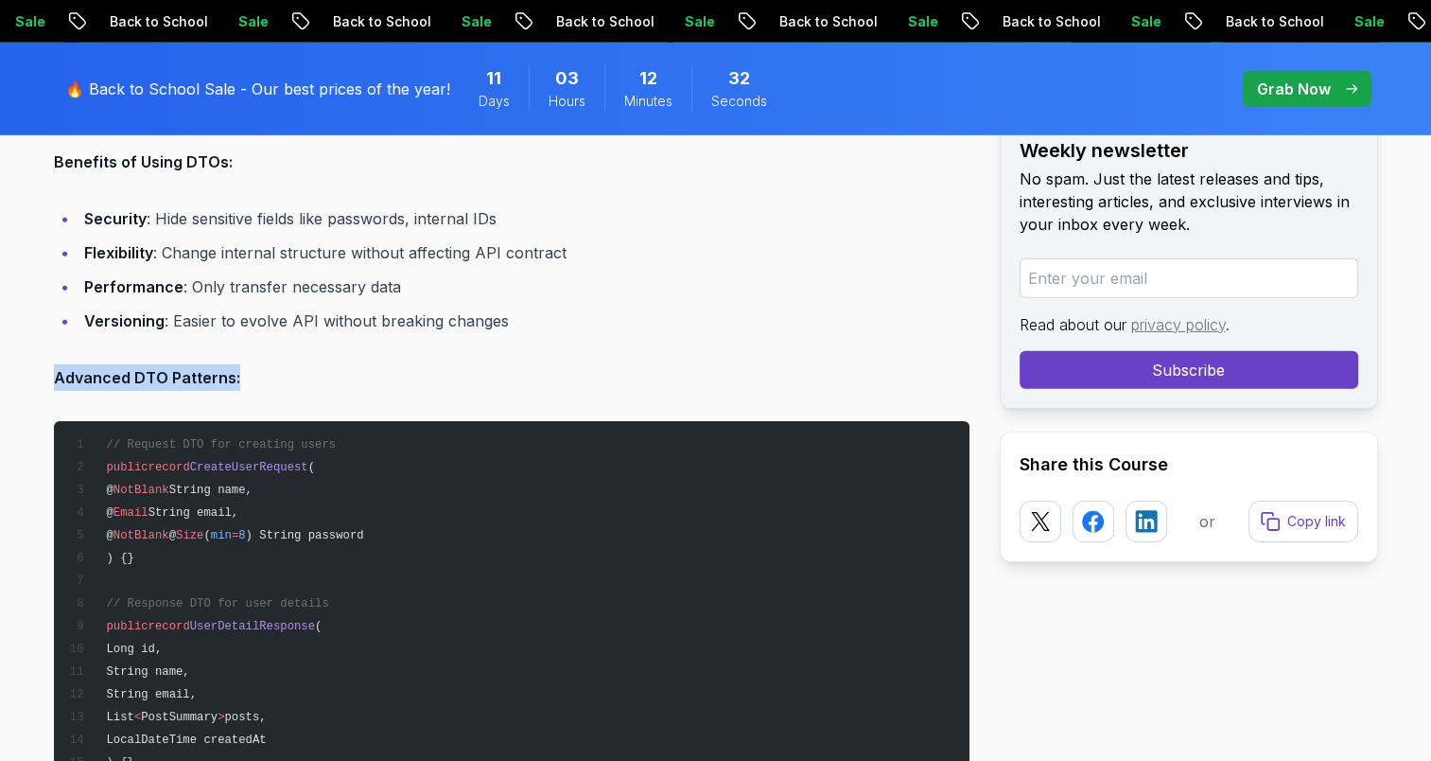
drag, startPoint x: 38, startPoint y: 367, endPoint x: 245, endPoint y: 367, distance: 207.2
drag, startPoint x: 245, startPoint y: 367, endPoint x: 246, endPoint y: 478, distance: 110.7
click at [246, 483] on span "String name," at bounding box center [210, 489] width 83 height 13
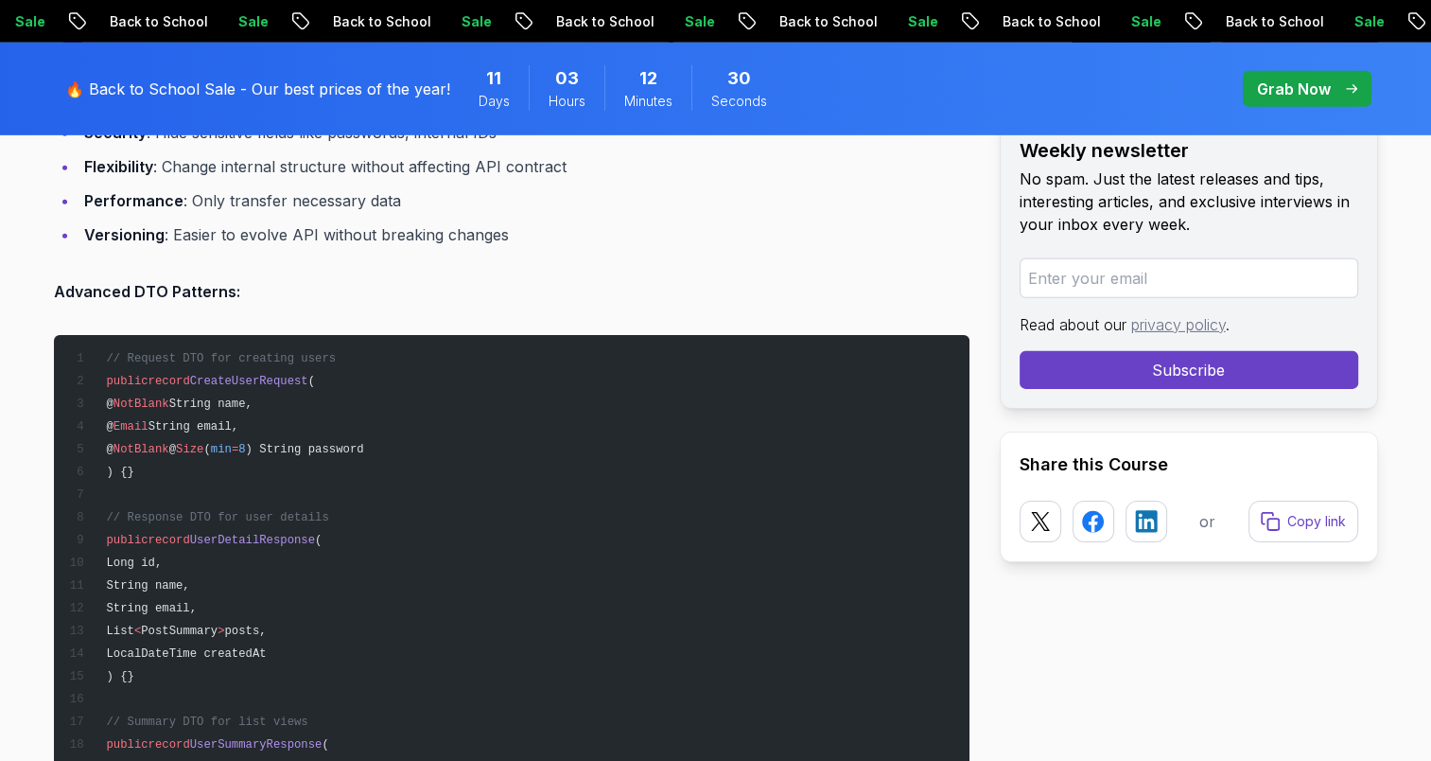
scroll to position [5994, 0]
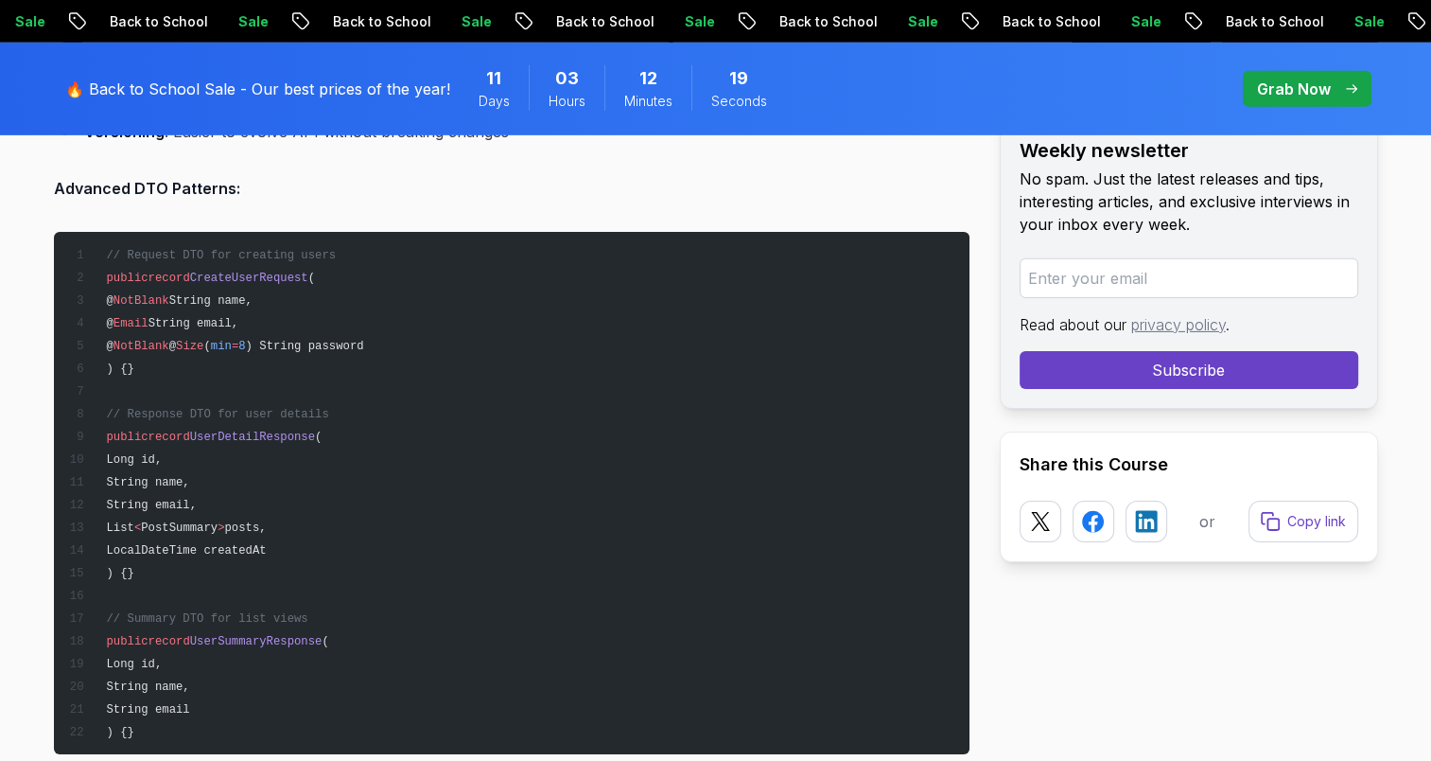
drag, startPoint x: 125, startPoint y: 289, endPoint x: 177, endPoint y: 286, distance: 52.2
click at [177, 294] on span "@ NotBlank String name," at bounding box center [160, 300] width 184 height 13
drag, startPoint x: 177, startPoint y: 286, endPoint x: 295, endPoint y: 335, distance: 128.1
click at [295, 340] on span "@ NotBlank @ Size ( min = 8 ) String password" at bounding box center [215, 346] width 295 height 13
drag, startPoint x: 295, startPoint y: 335, endPoint x: 194, endPoint y: 448, distance: 152.1
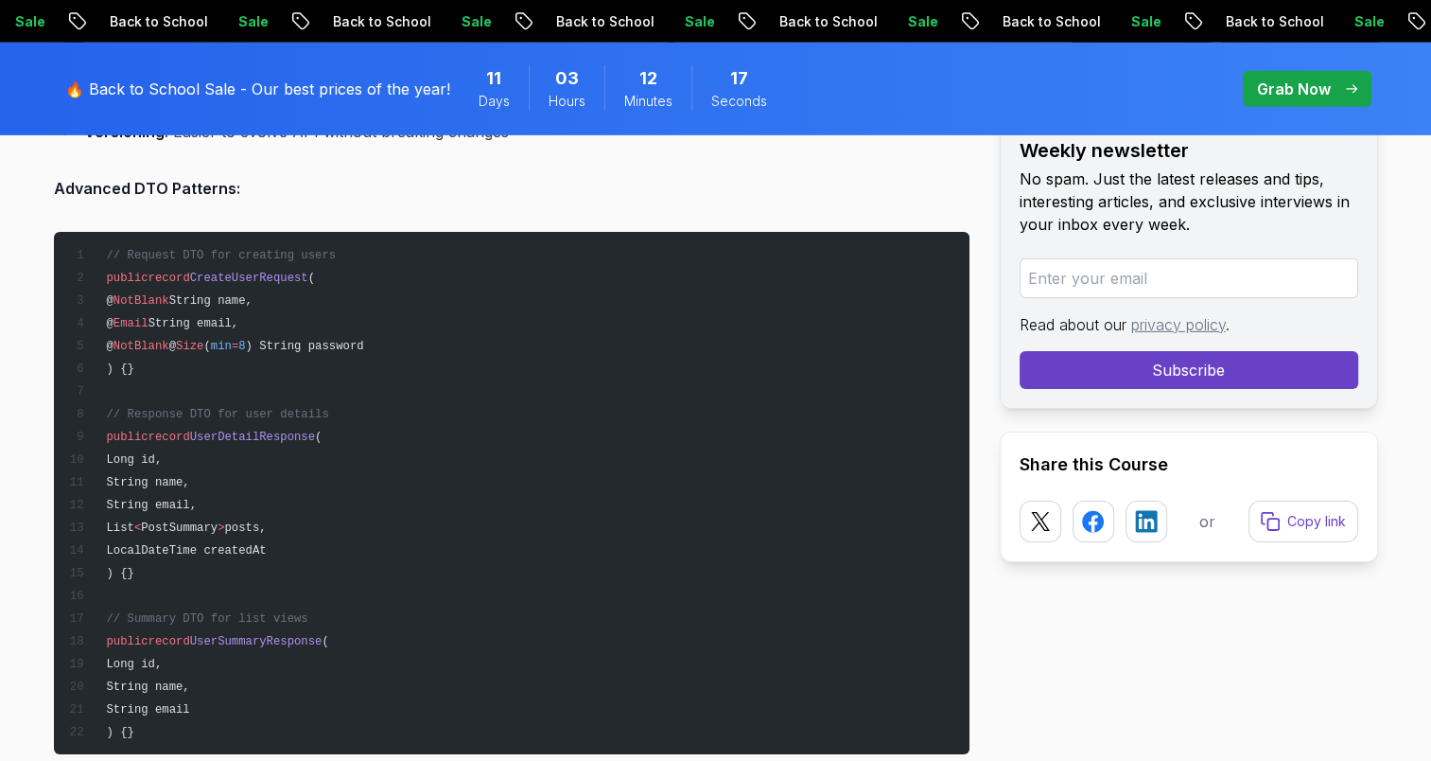
click at [194, 448] on pre "// Request DTO for creating users public record CreateUserRequest ( @ NotBlank …" at bounding box center [512, 493] width 916 height 522
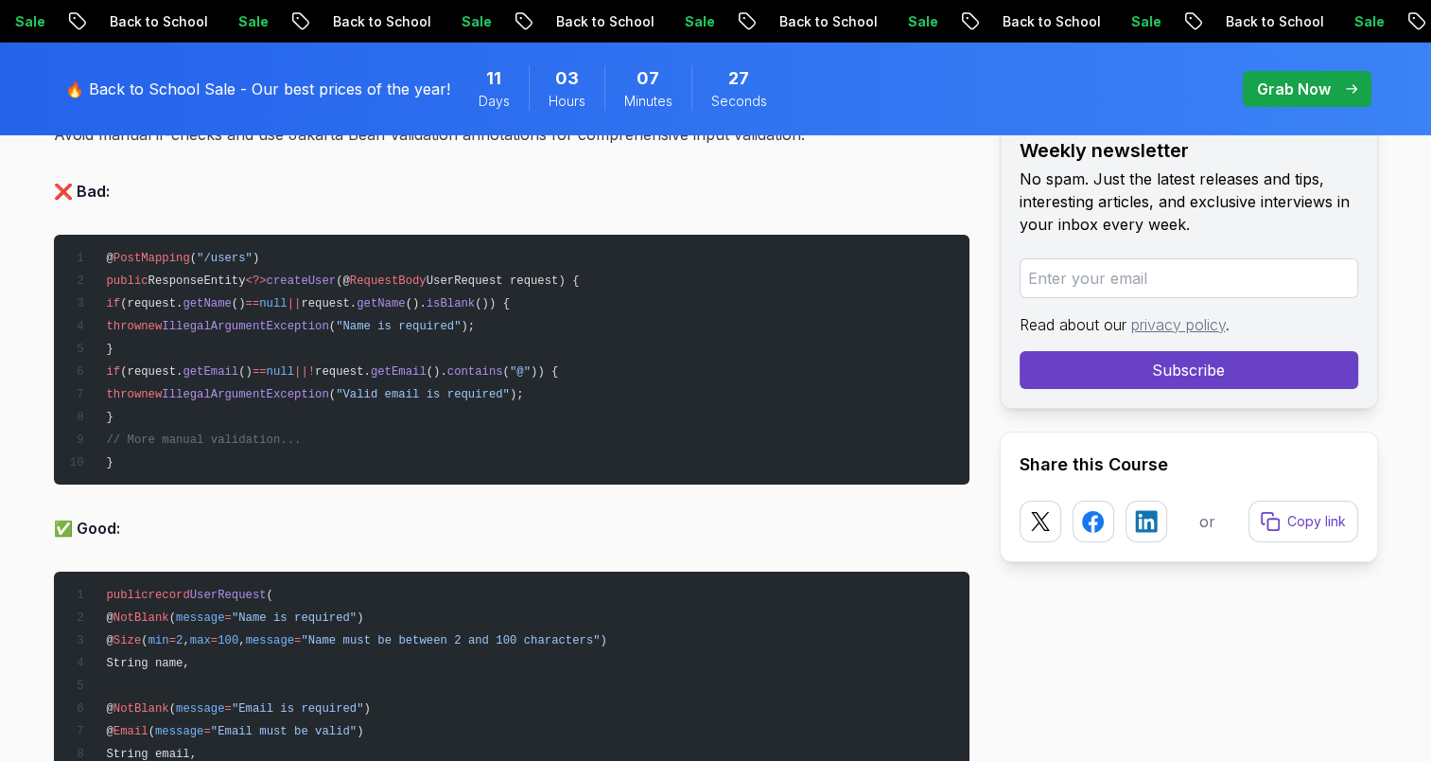
scroll to position [6562, 0]
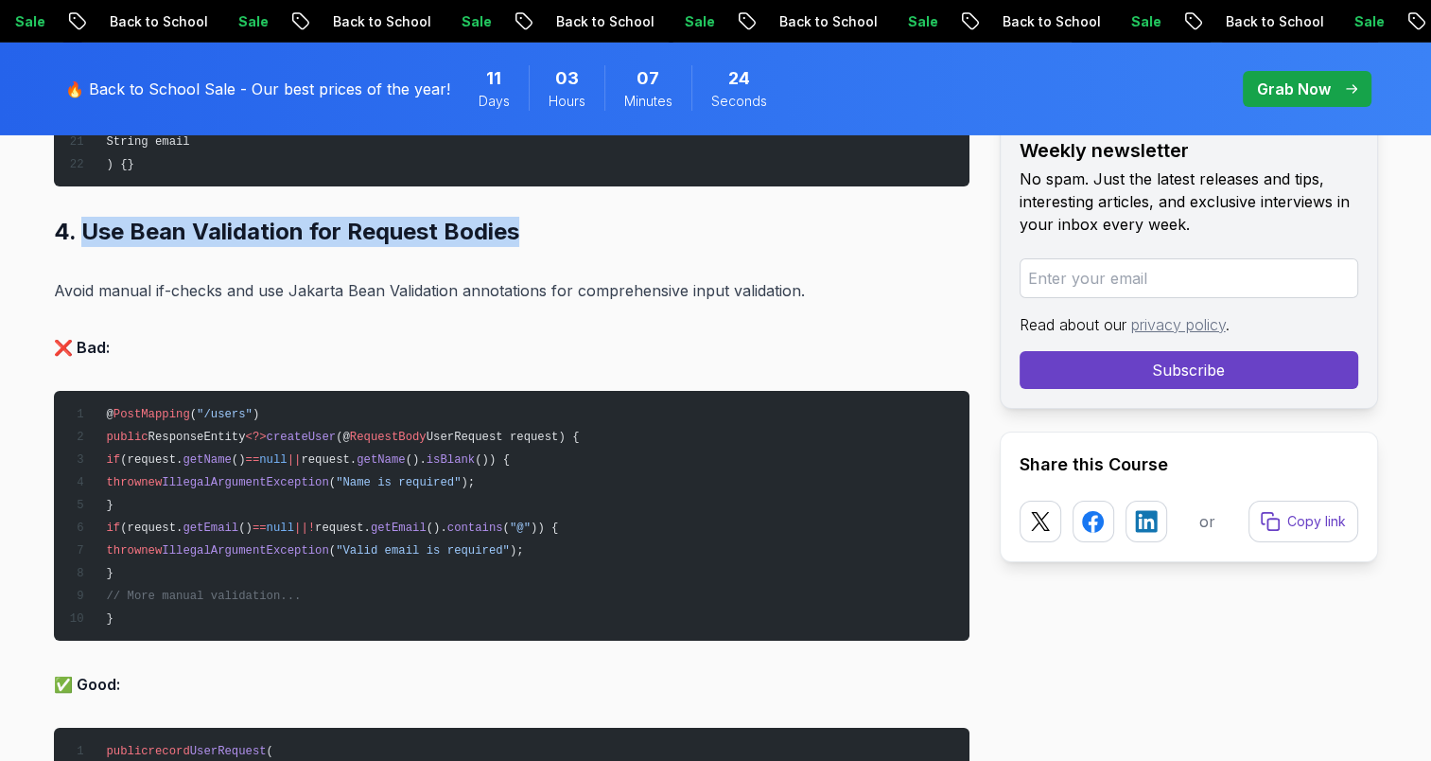
drag, startPoint x: 79, startPoint y: 220, endPoint x: 545, endPoint y: 222, distance: 465.5
click at [545, 222] on h2 "4. Use Bean Validation for Request Bodies" at bounding box center [512, 232] width 916 height 30
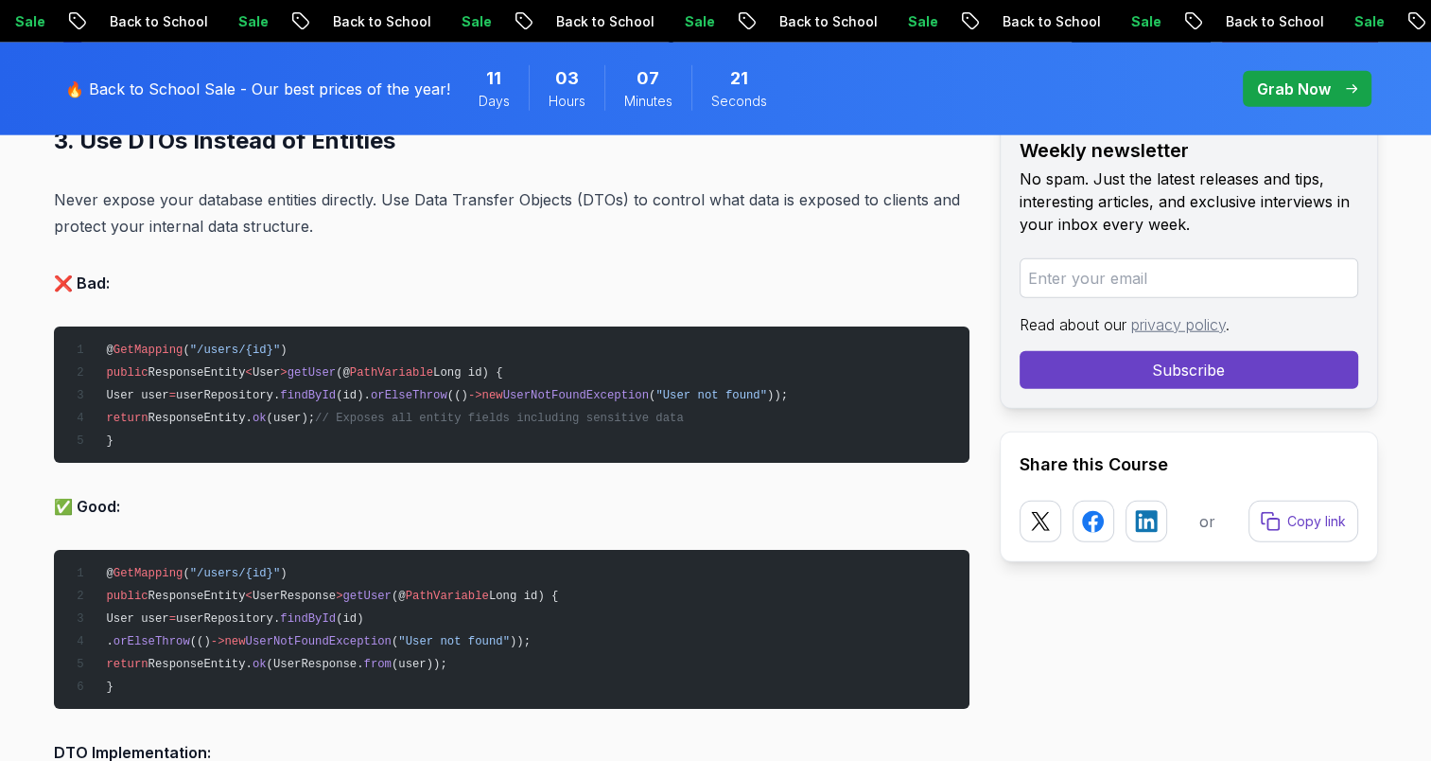
scroll to position [4481, 0]
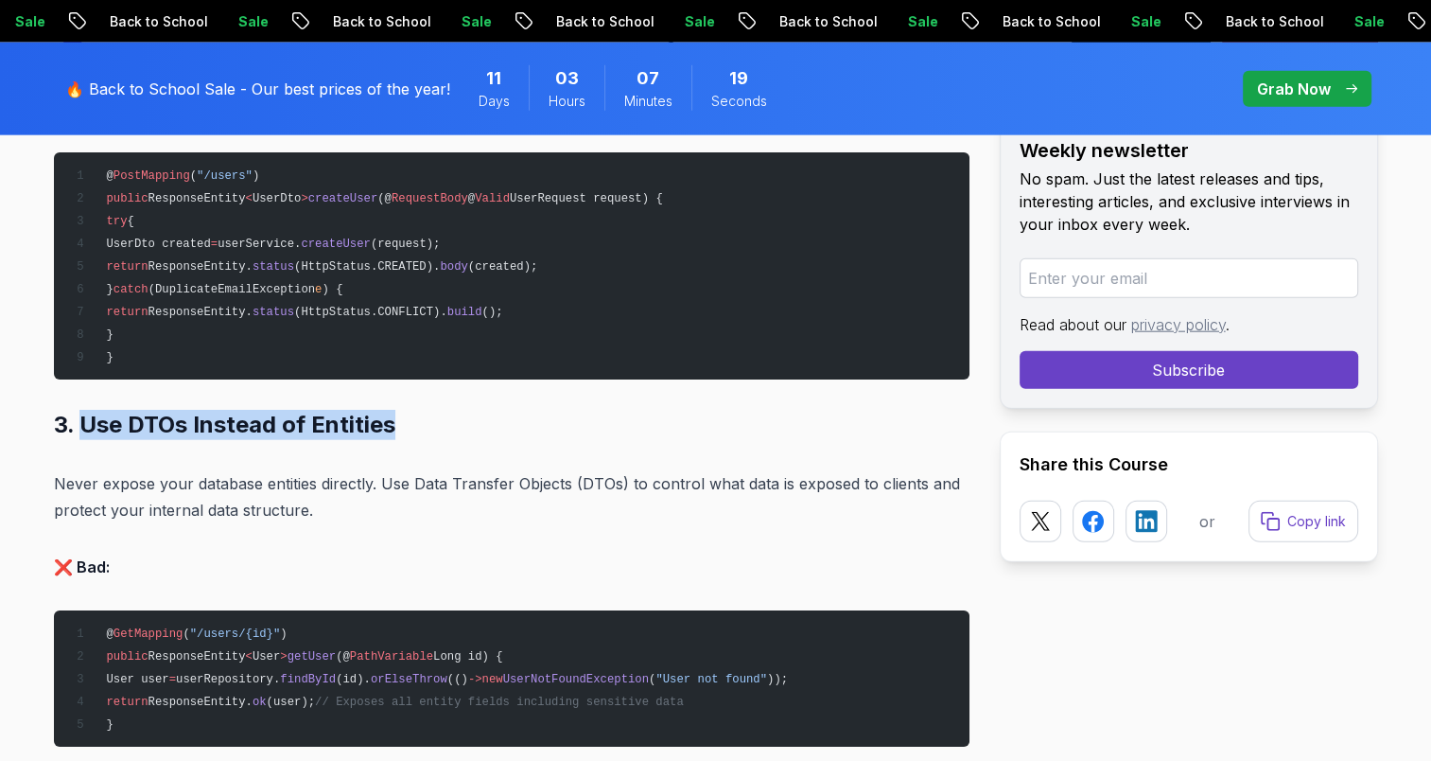
drag, startPoint x: 87, startPoint y: 423, endPoint x: 403, endPoint y: 415, distance: 316.1
click at [403, 415] on h2 "3. Use DTOs Instead of Entities" at bounding box center [512, 425] width 916 height 30
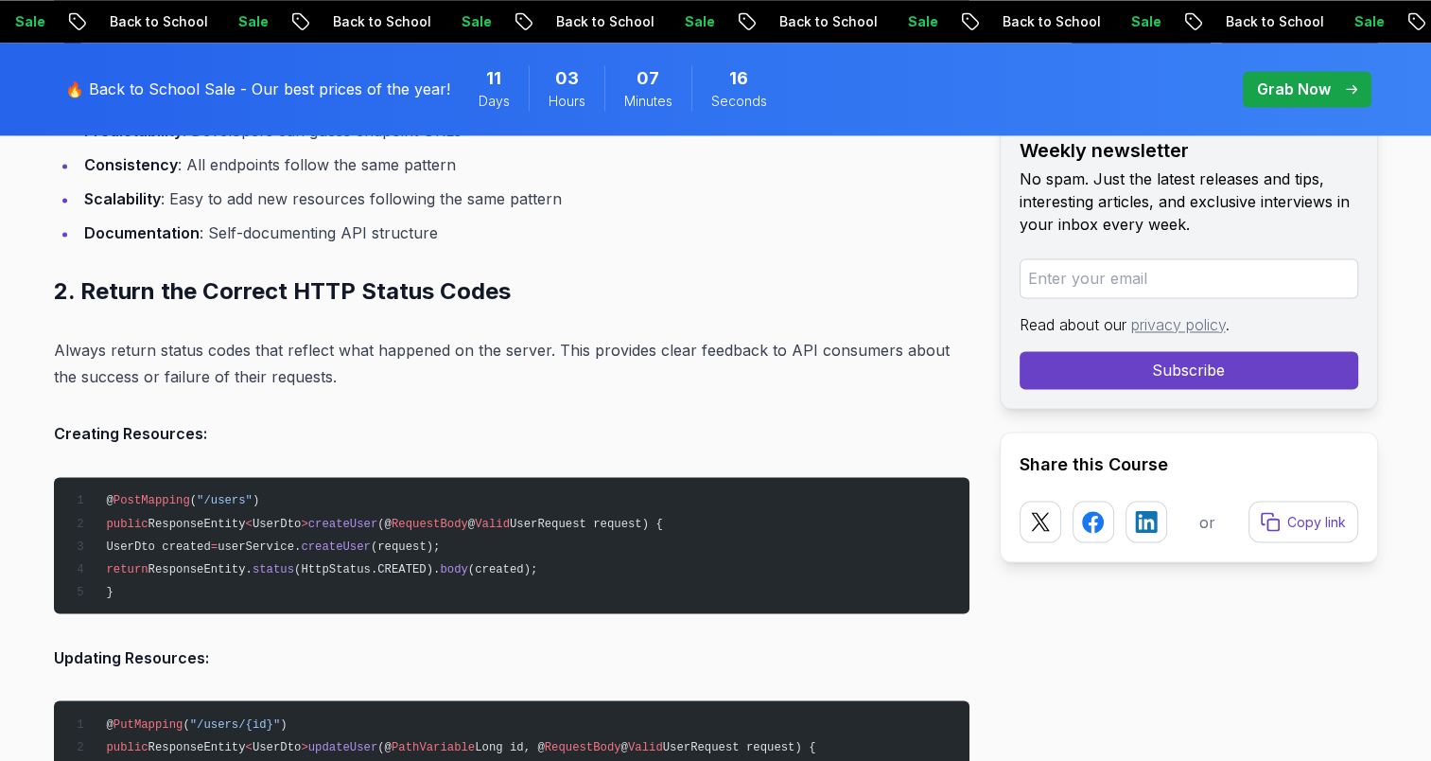
scroll to position [2967, 0]
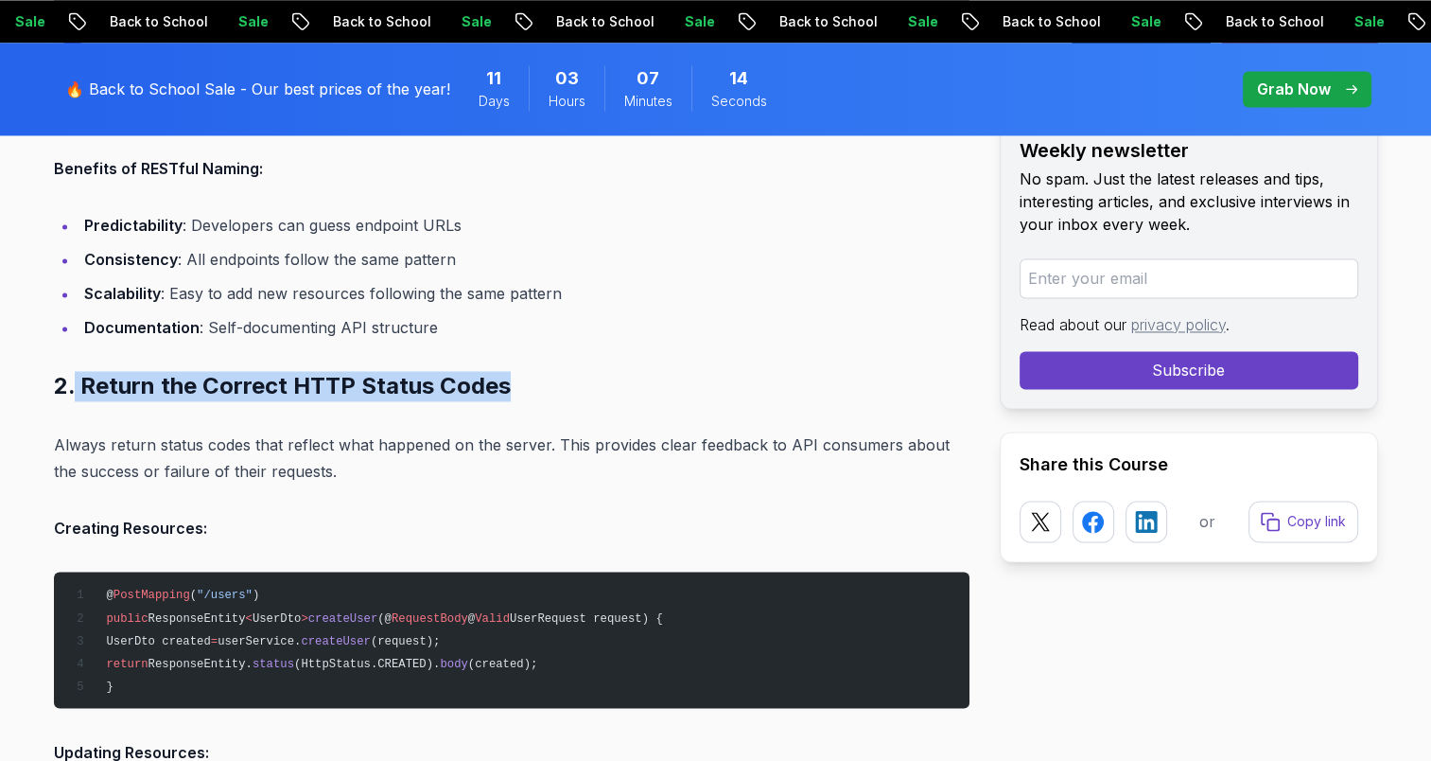
drag, startPoint x: 76, startPoint y: 380, endPoint x: 569, endPoint y: 370, distance: 493.0
click at [569, 371] on h2 "2. Return the Correct HTTP Status Codes" at bounding box center [512, 386] width 916 height 30
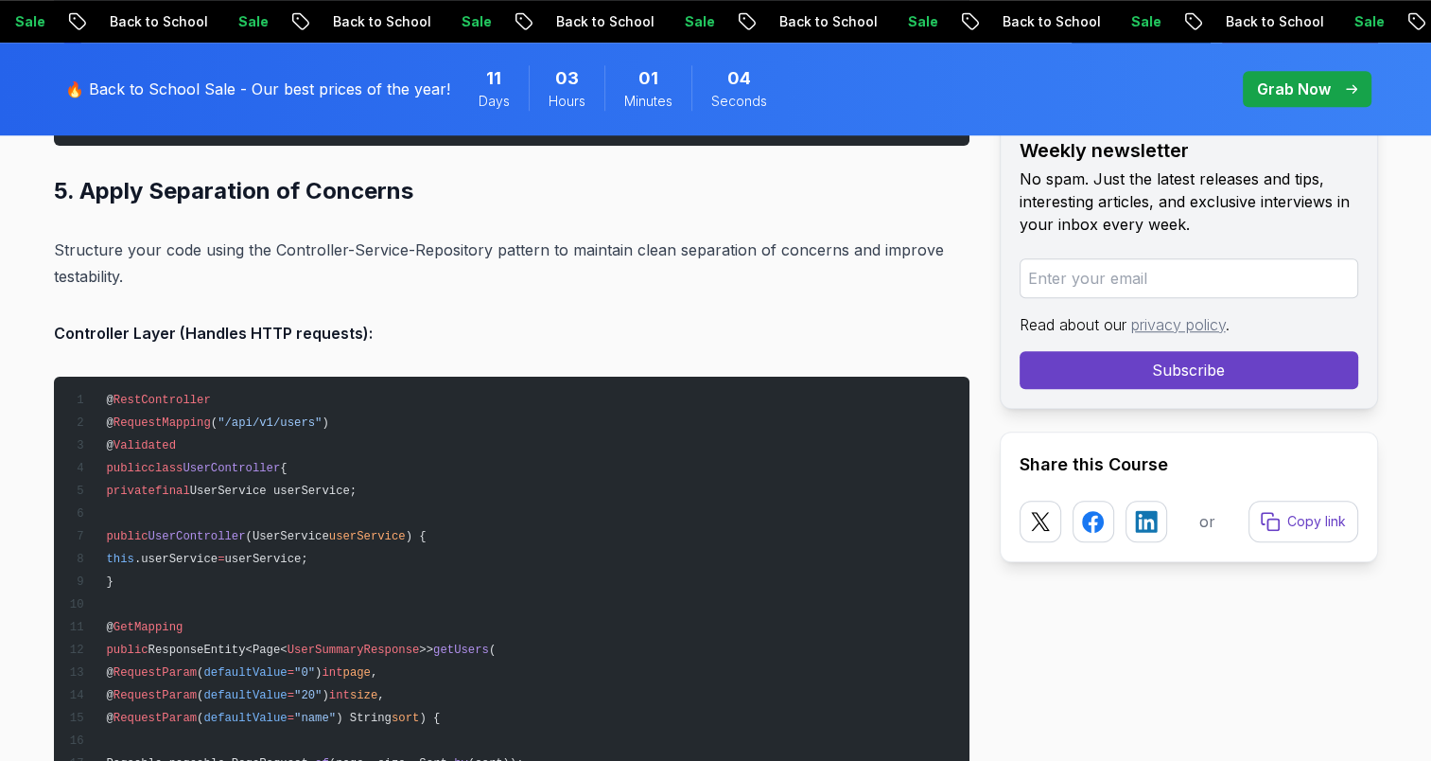
scroll to position [8738, 0]
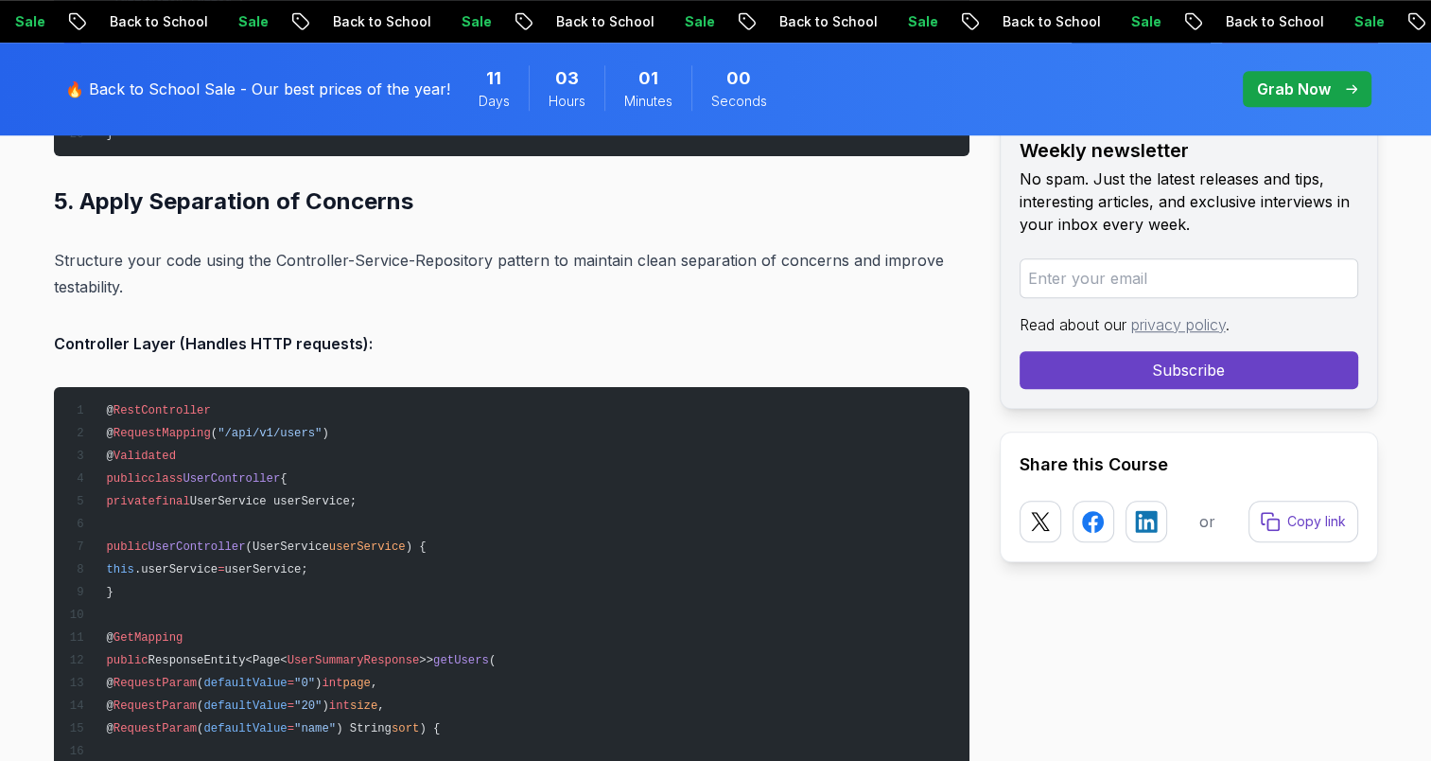
click at [261, 334] on strong "Controller Layer (Handles HTTP requests):" at bounding box center [213, 343] width 319 height 19
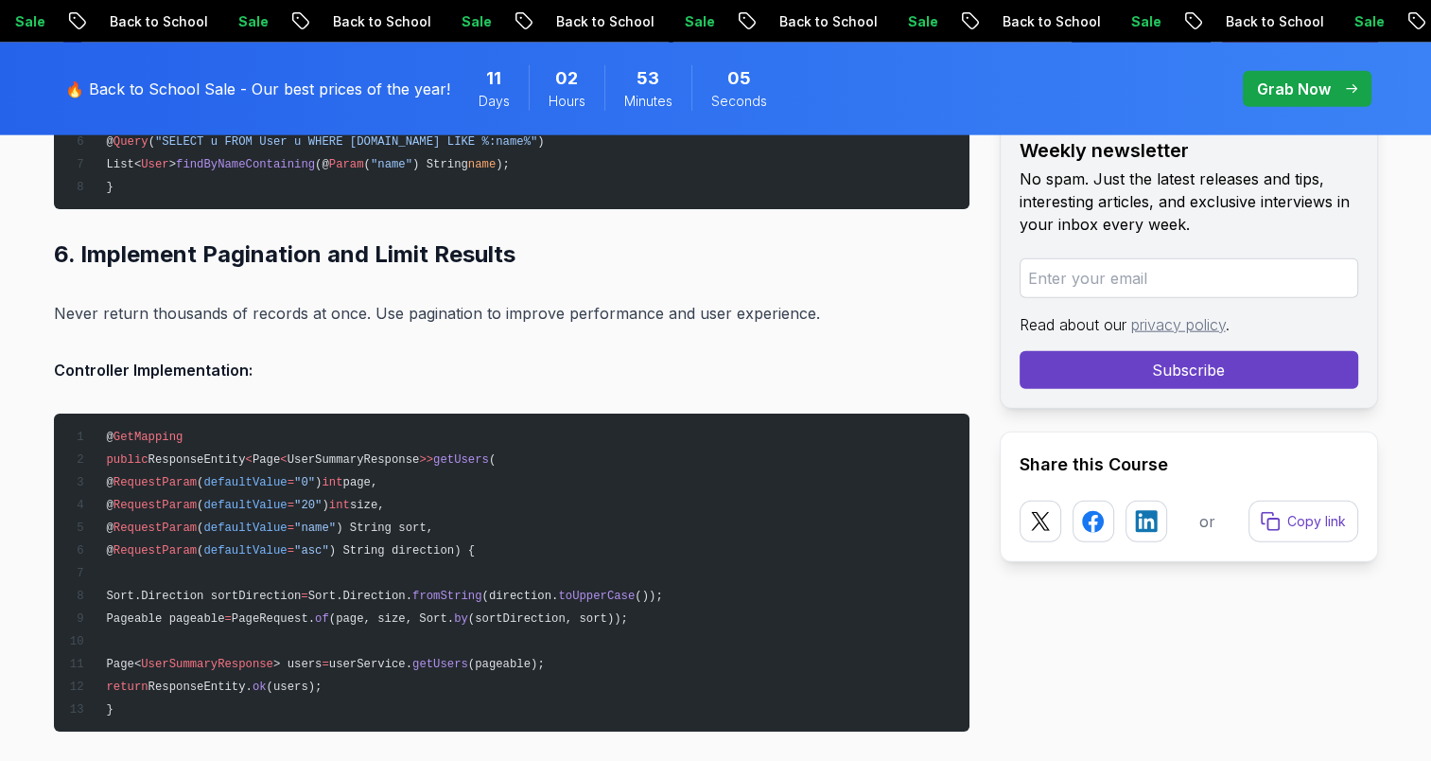
scroll to position [11765, 0]
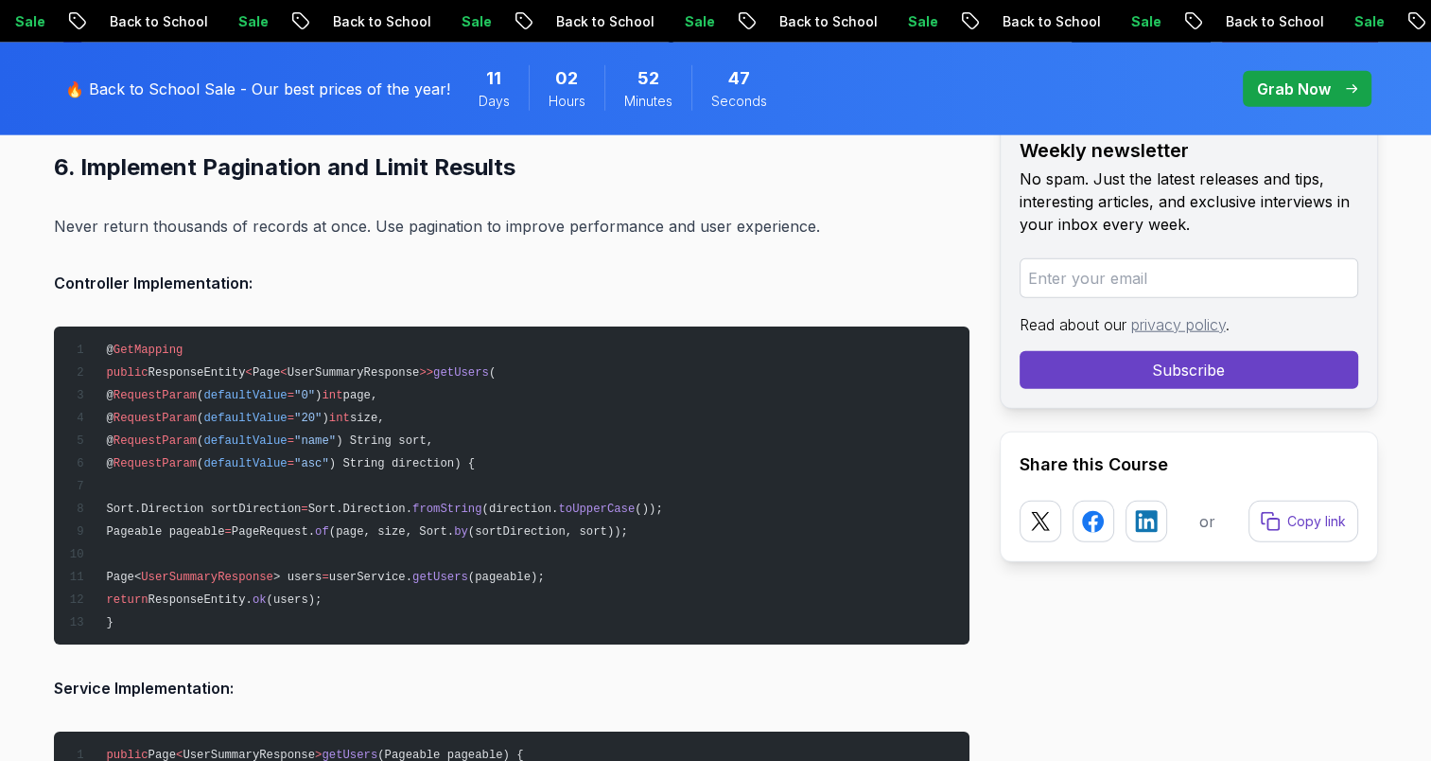
click at [385, 412] on span "size," at bounding box center [367, 418] width 35 height 13
drag, startPoint x: 410, startPoint y: 405, endPoint x: 354, endPoint y: 412, distance: 56.2
click at [322, 412] on span ""20"" at bounding box center [307, 418] width 27 height 13
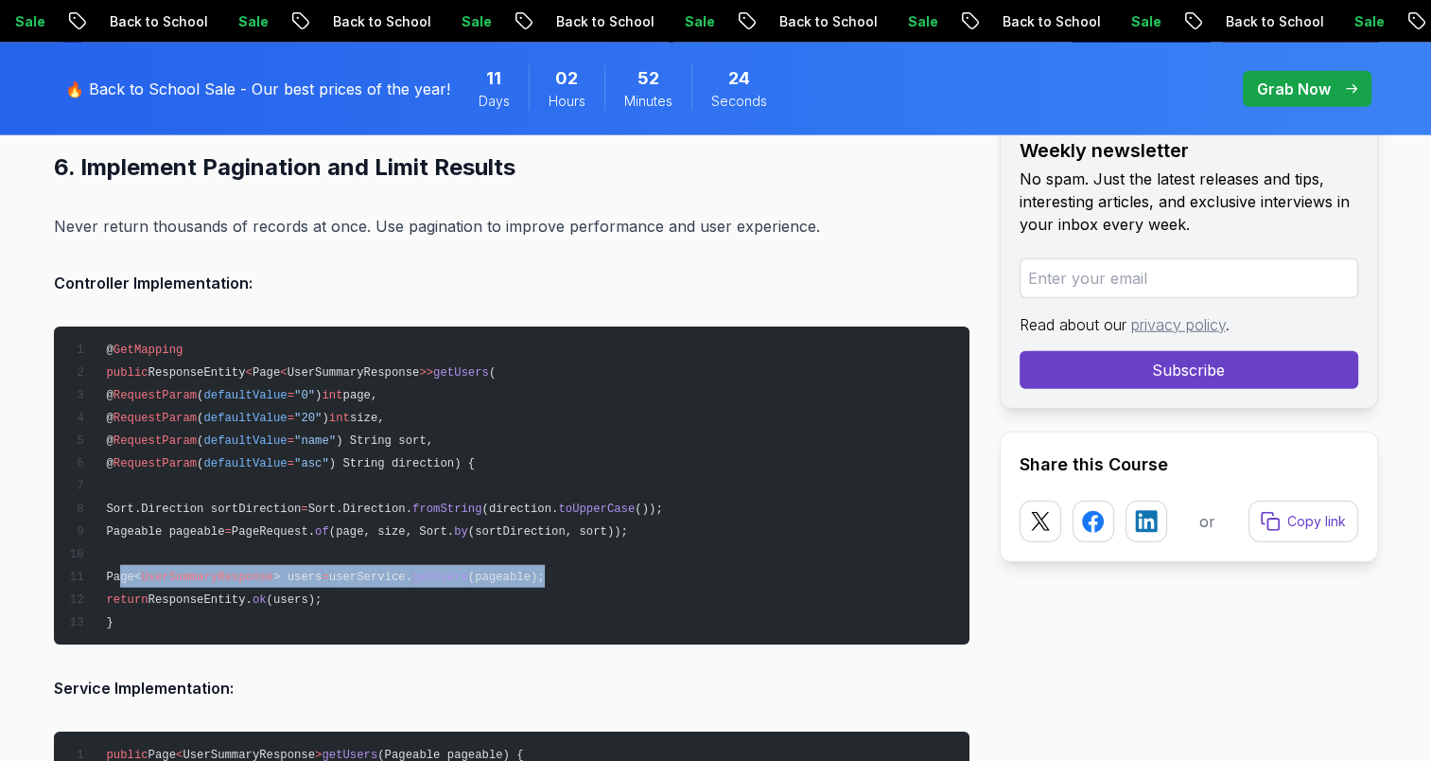
drag, startPoint x: 568, startPoint y: 568, endPoint x: 119, endPoint y: 563, distance: 448.5
click at [119, 563] on pre "@ GetMapping public ResponseEntity < Page < UserSummaryResponse >> getUsers ( @…" at bounding box center [512, 485] width 916 height 318
click at [500, 570] on span "(pageable);" at bounding box center [506, 576] width 77 height 13
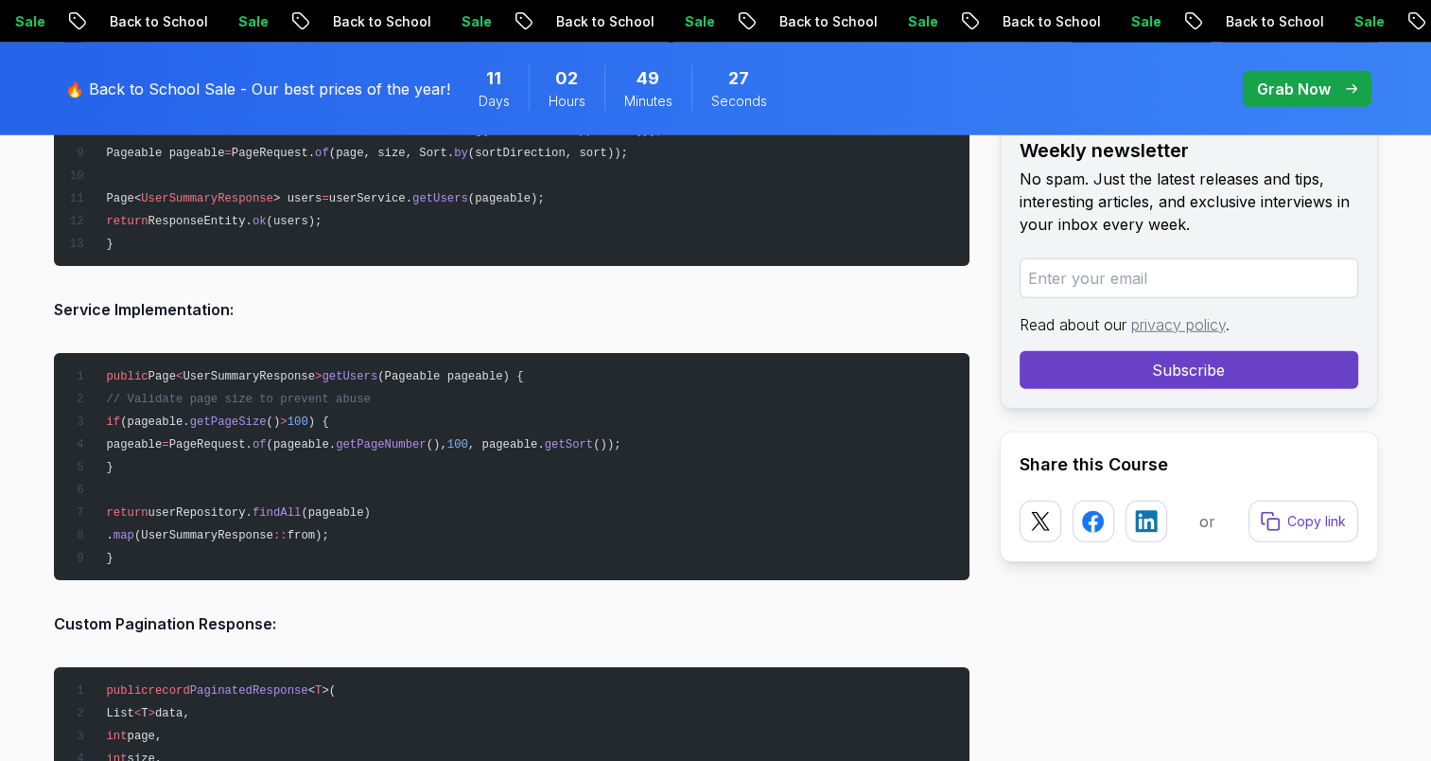
scroll to position [12221, 0]
